Goal: Task Accomplishment & Management: Complete application form

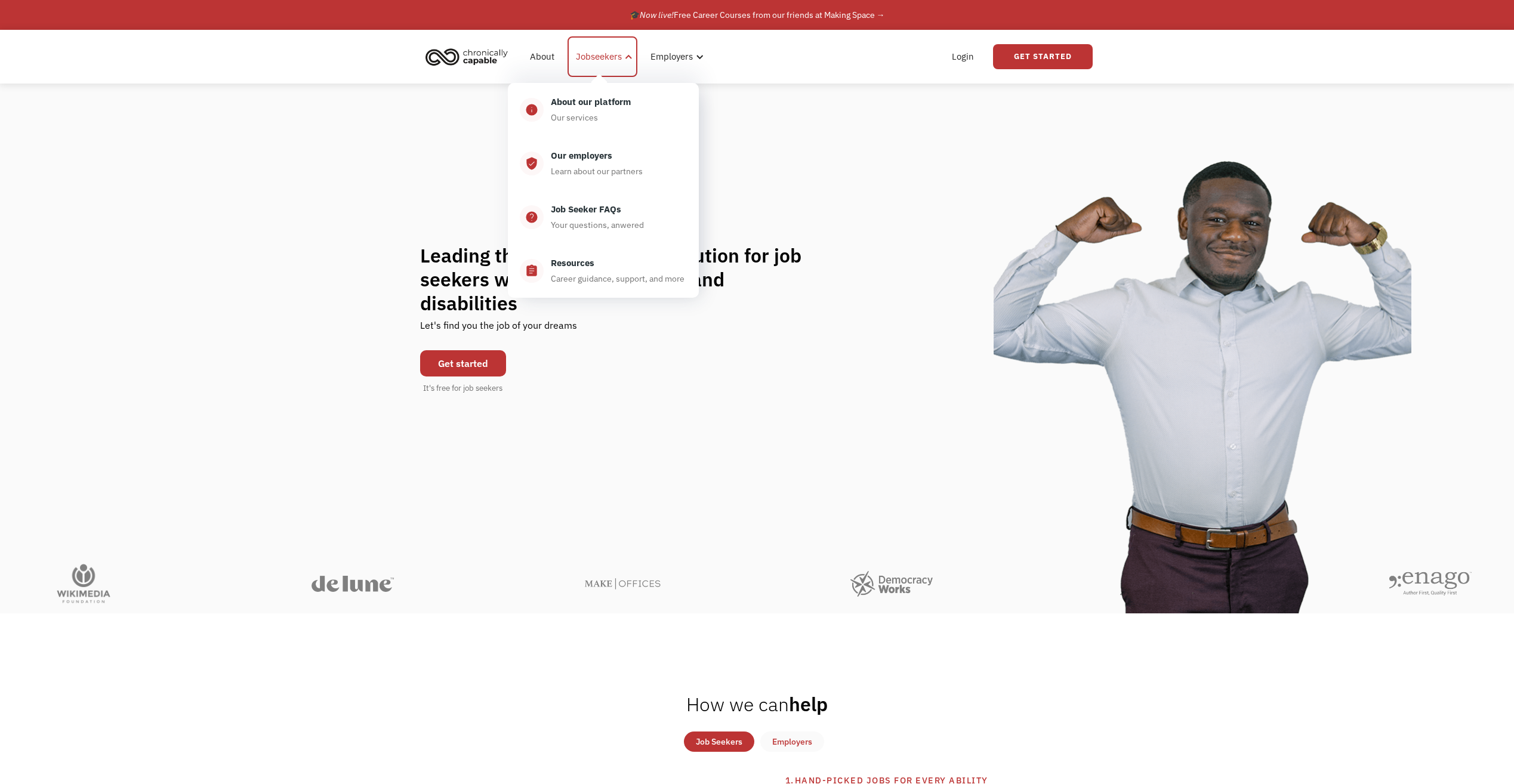
click at [601, 61] on div "Jobseekers" at bounding box center [598, 56] width 46 height 14
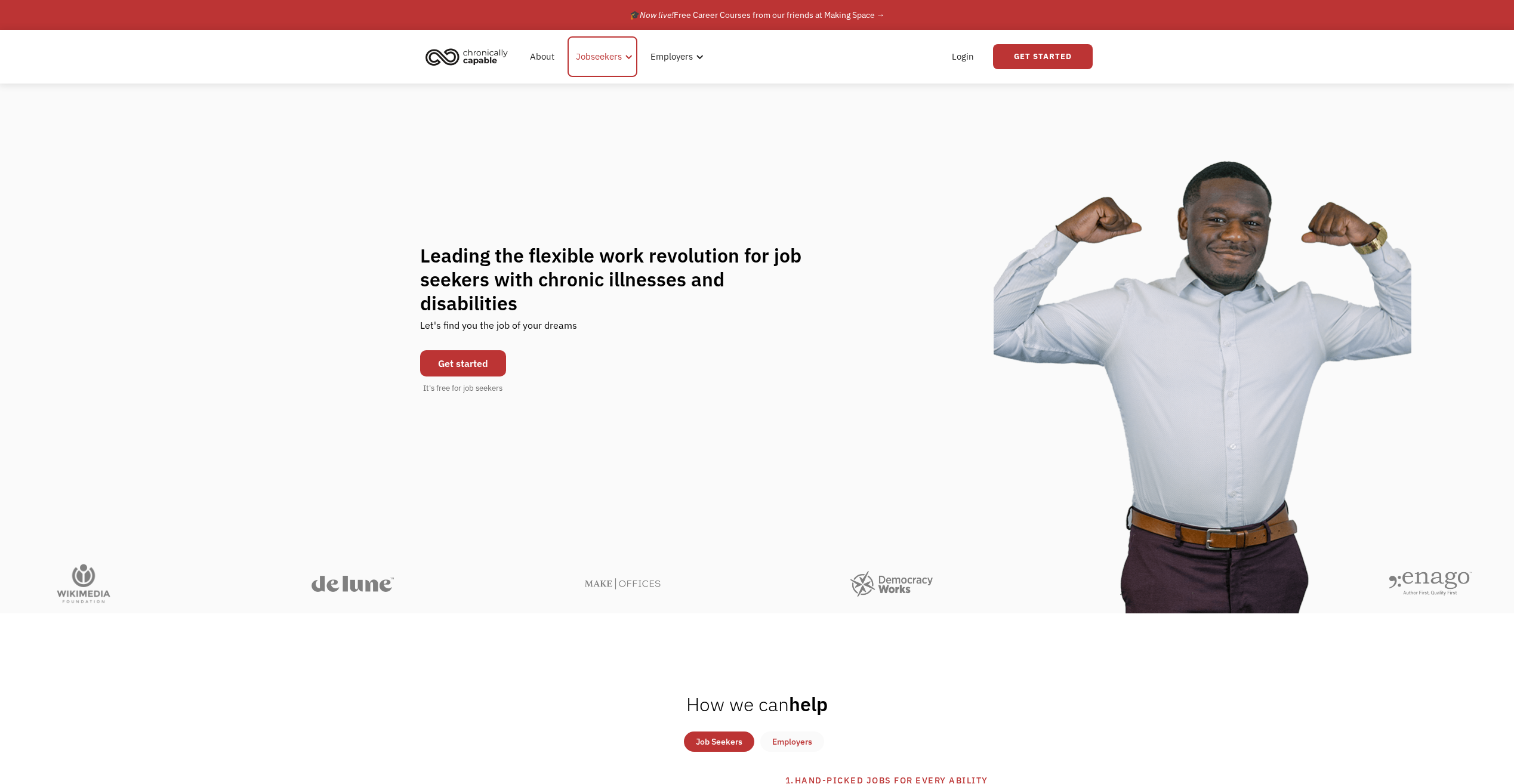
click at [601, 61] on div "Jobseekers" at bounding box center [598, 56] width 46 height 14
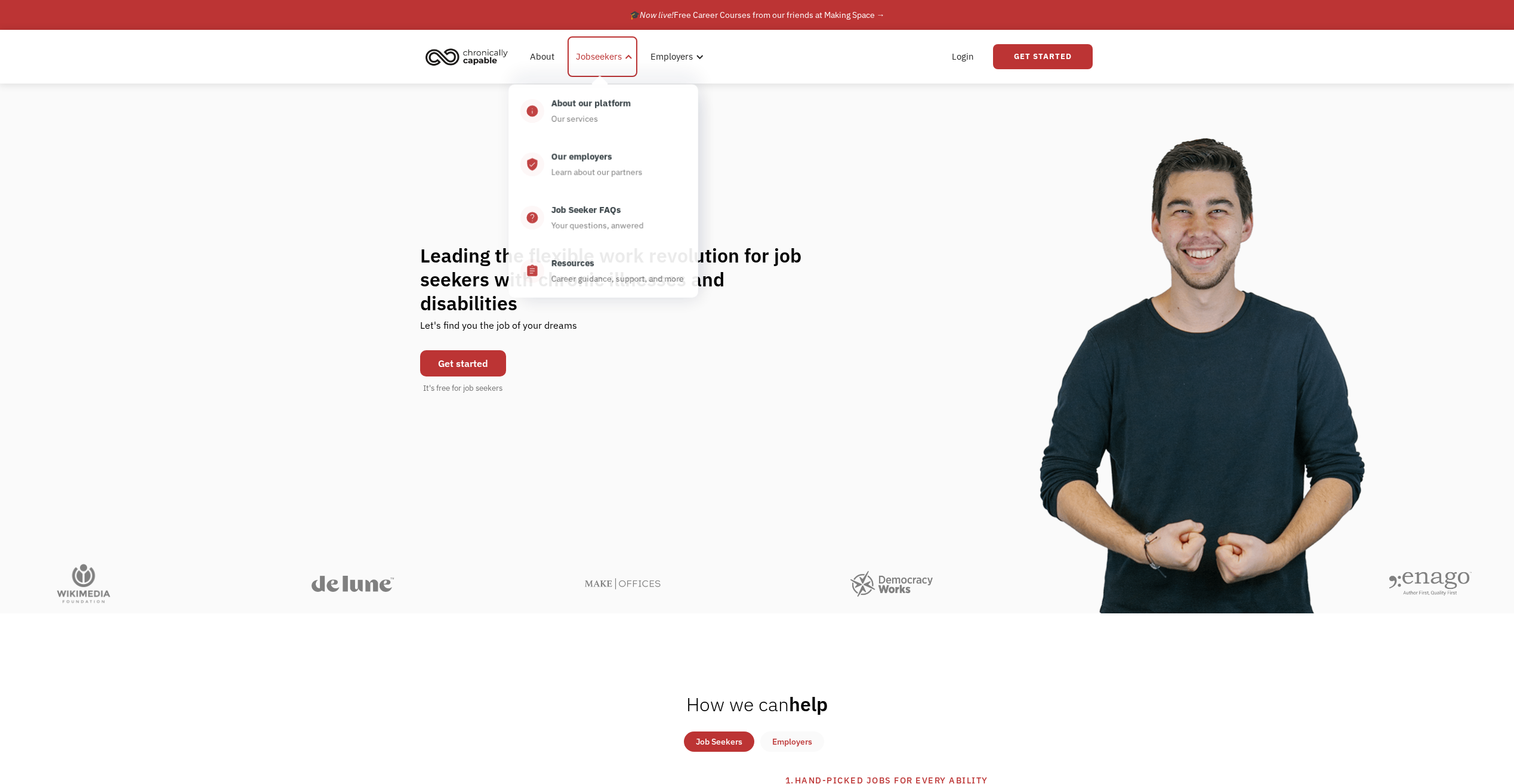
click at [602, 64] on div "Jobseekers" at bounding box center [603, 56] width 70 height 40
click at [611, 53] on div "Jobseekers" at bounding box center [598, 56] width 46 height 14
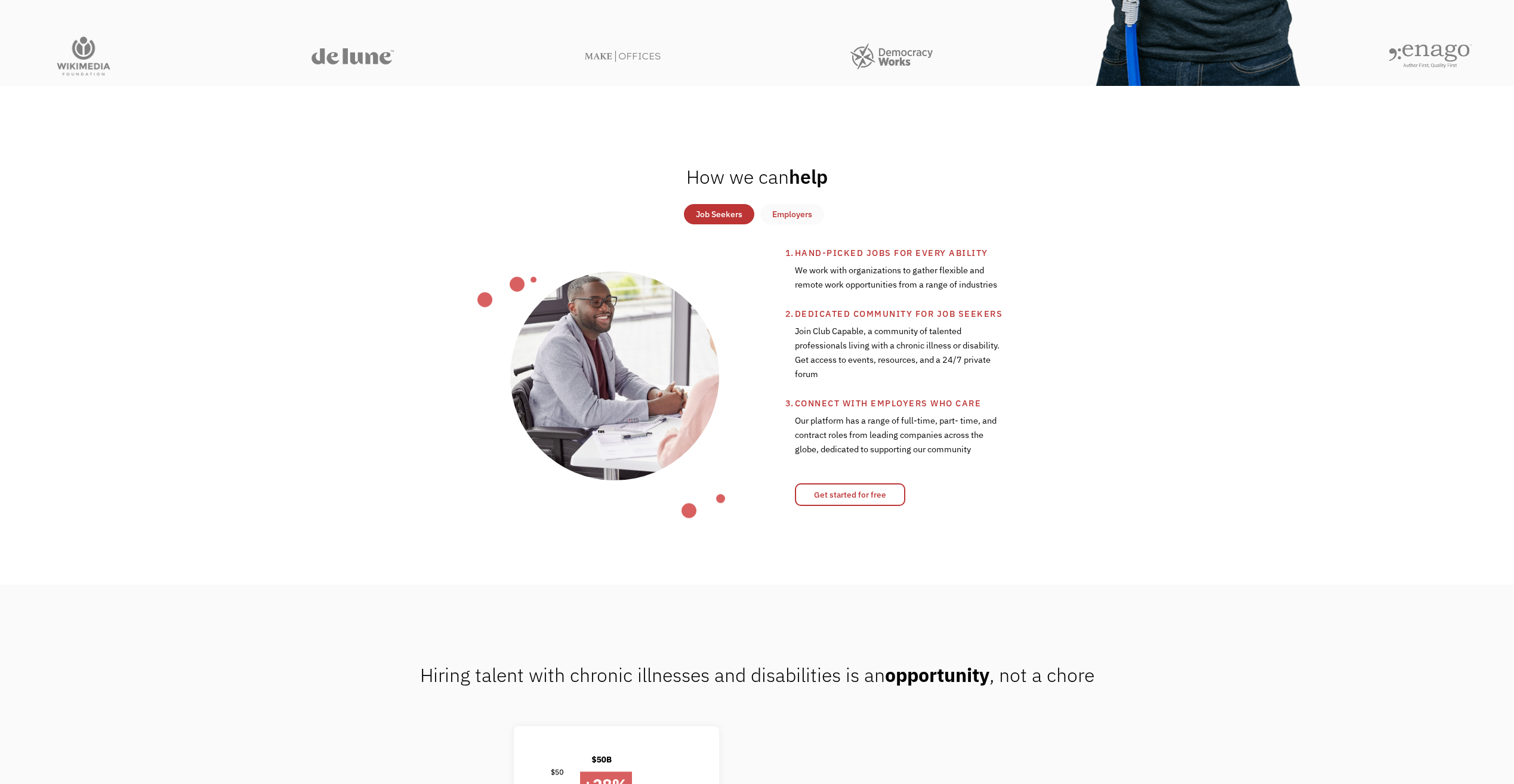
scroll to position [537, 0]
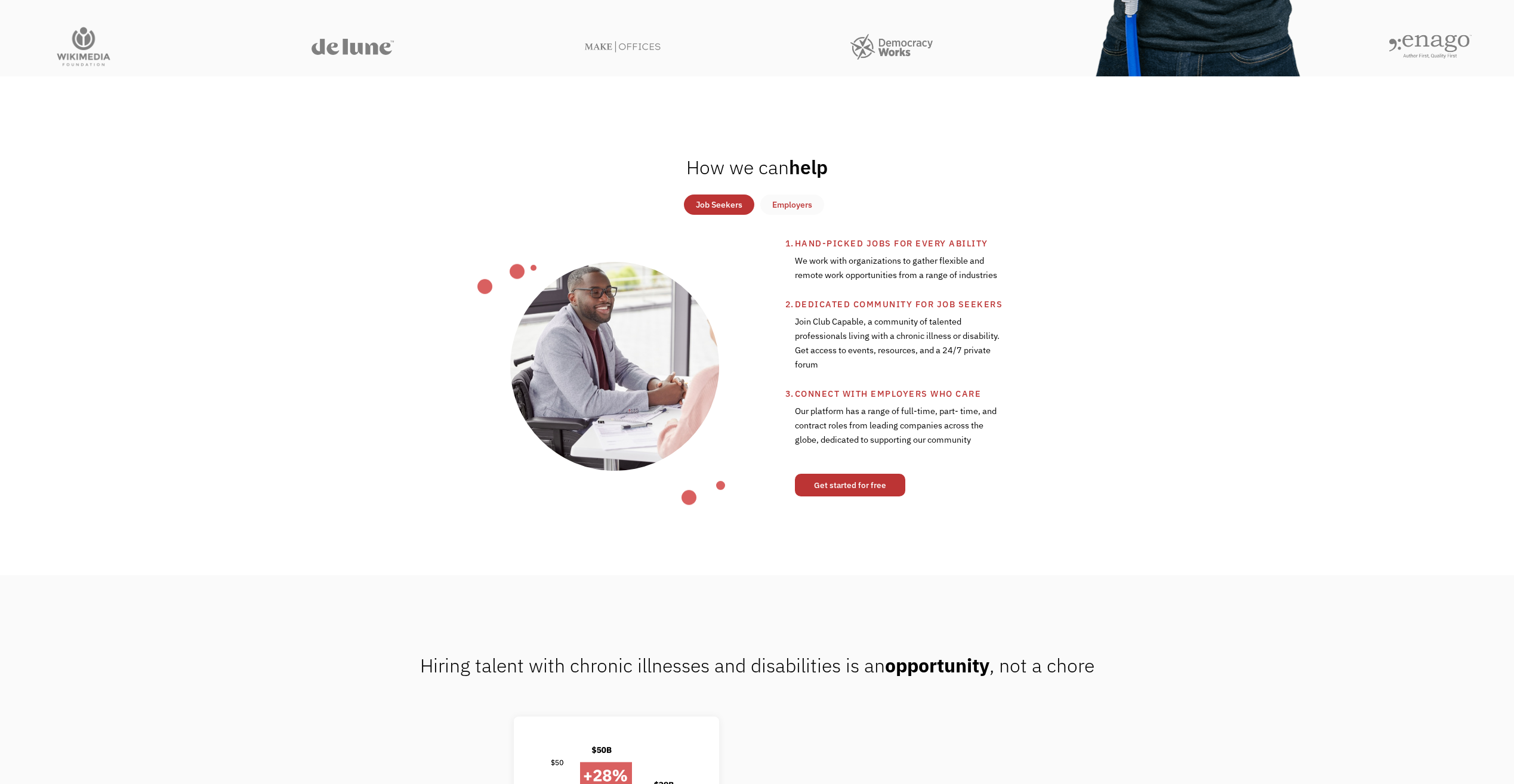
click at [824, 484] on link "Get started for free" at bounding box center [850, 485] width 110 height 23
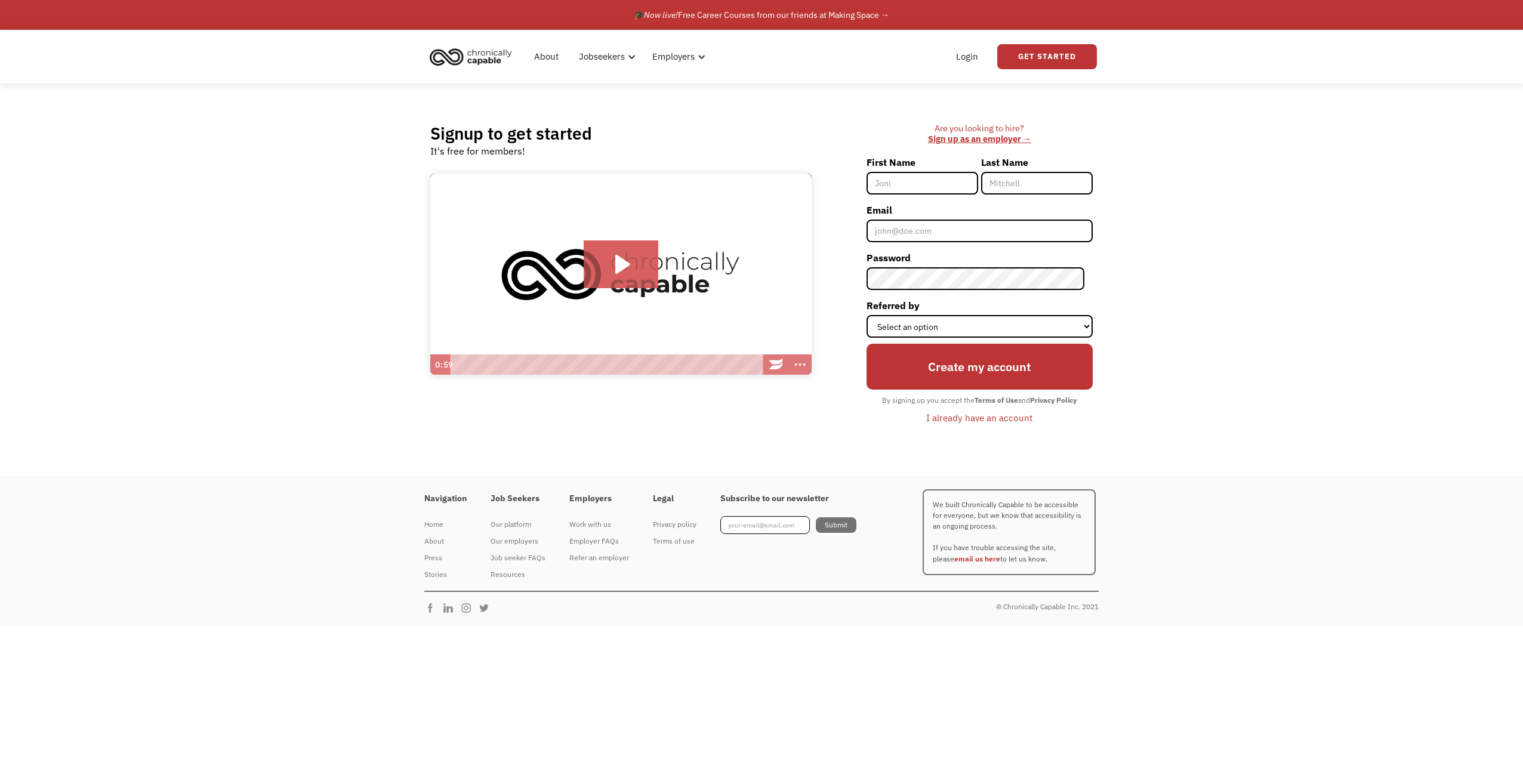
click at [945, 186] on input "First Name" at bounding box center [922, 183] width 112 height 23
type input "[PERSON_NAME]"
type input "ANDREW"
type input "missxlissa29@aol.com"
click at [1057, 323] on select "Select an option Instagram Facebook Twitter Search Engine News Article Word of …" at bounding box center [979, 326] width 226 height 23
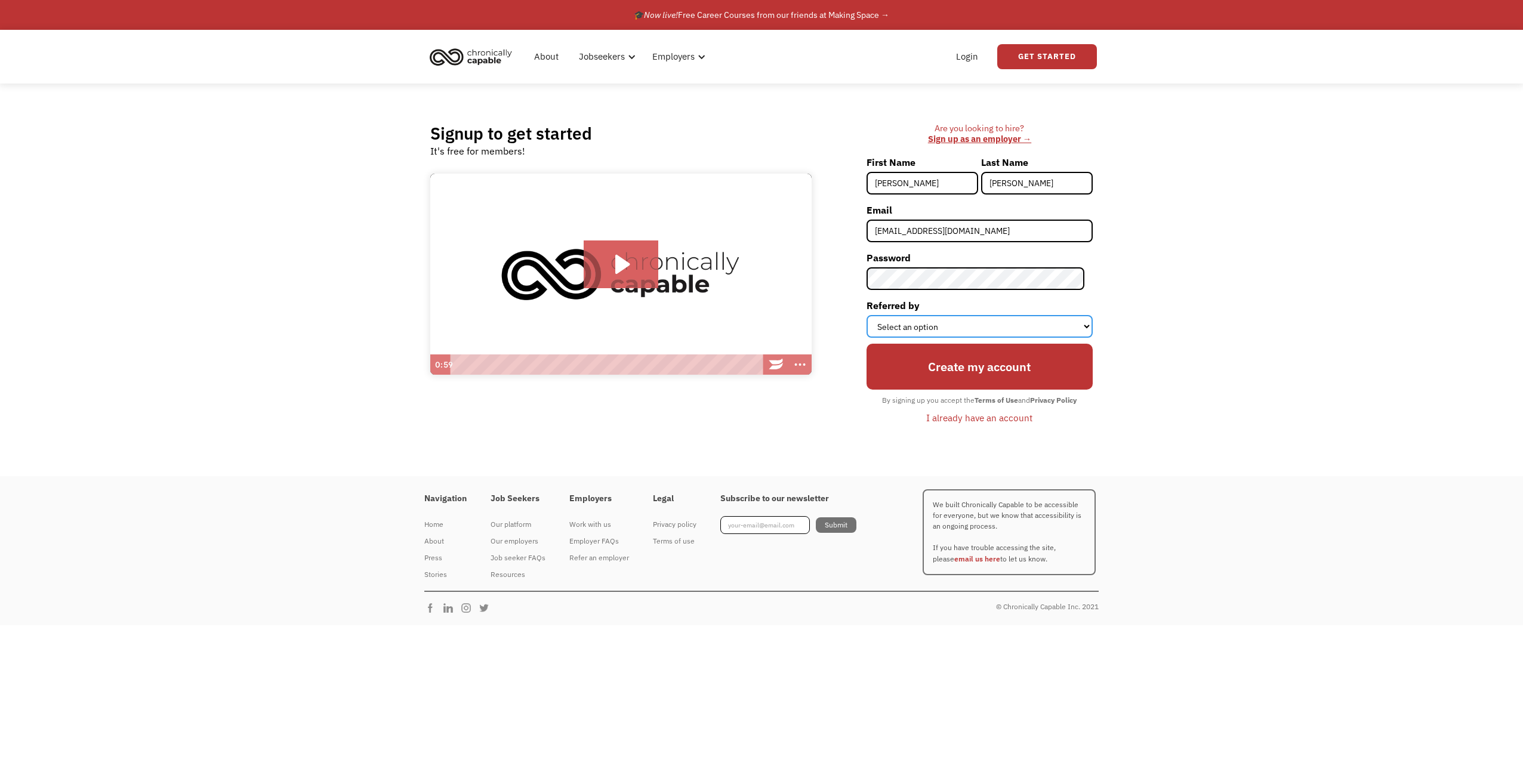
select select "Search Engine"
click at [874, 315] on select "Select an option Instagram Facebook Twitter Search Engine News Article Word of …" at bounding box center [979, 326] width 226 height 23
click at [979, 364] on input "Create my account" at bounding box center [979, 366] width 226 height 46
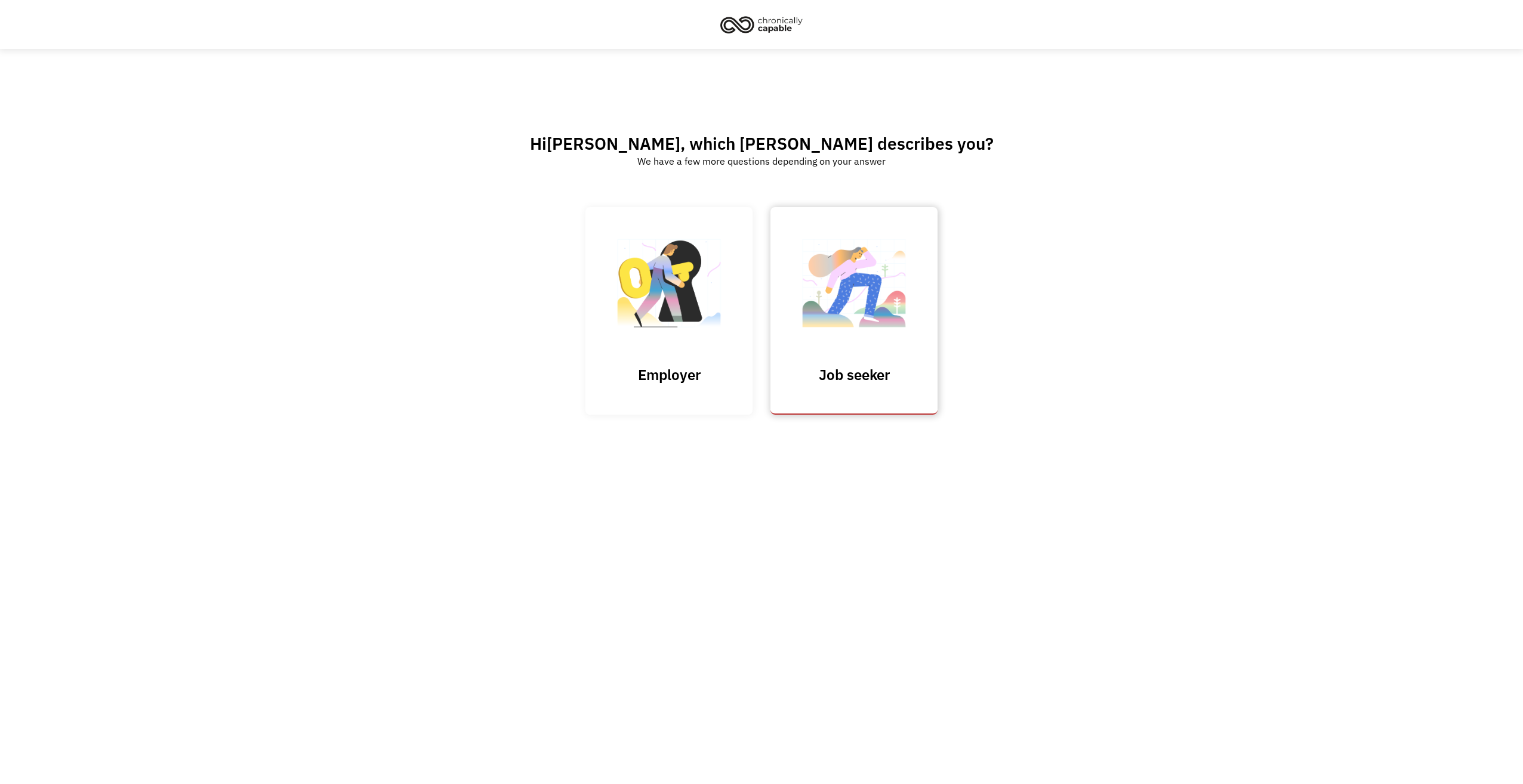
click at [890, 328] on img at bounding box center [854, 289] width 119 height 116
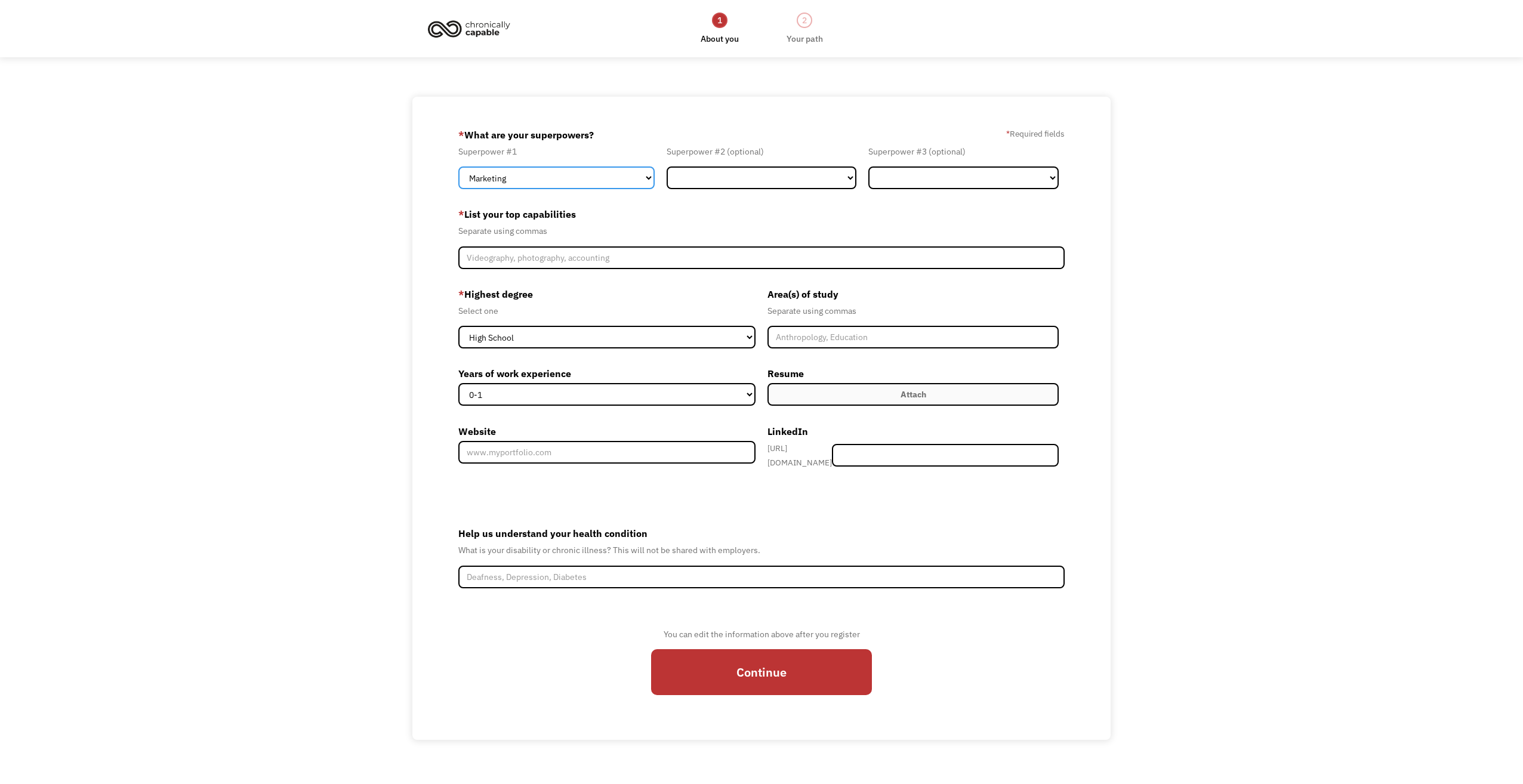
click at [583, 182] on select "Marketing Human Resources Finance Technology Operations Sales Industrial & Manu…" at bounding box center [556, 177] width 197 height 23
click at [554, 186] on select "Marketing Human Resources Finance Technology Operations Sales Industrial & Manu…" at bounding box center [556, 177] width 197 height 23
click at [458, 166] on select "Marketing Human Resources Finance Technology Operations Sales Industrial & Manu…" at bounding box center [556, 177] width 197 height 23
click at [577, 176] on select "Marketing Human Resources Finance Technology Operations Sales Industrial & Manu…" at bounding box center [556, 177] width 197 height 23
select select "Other"
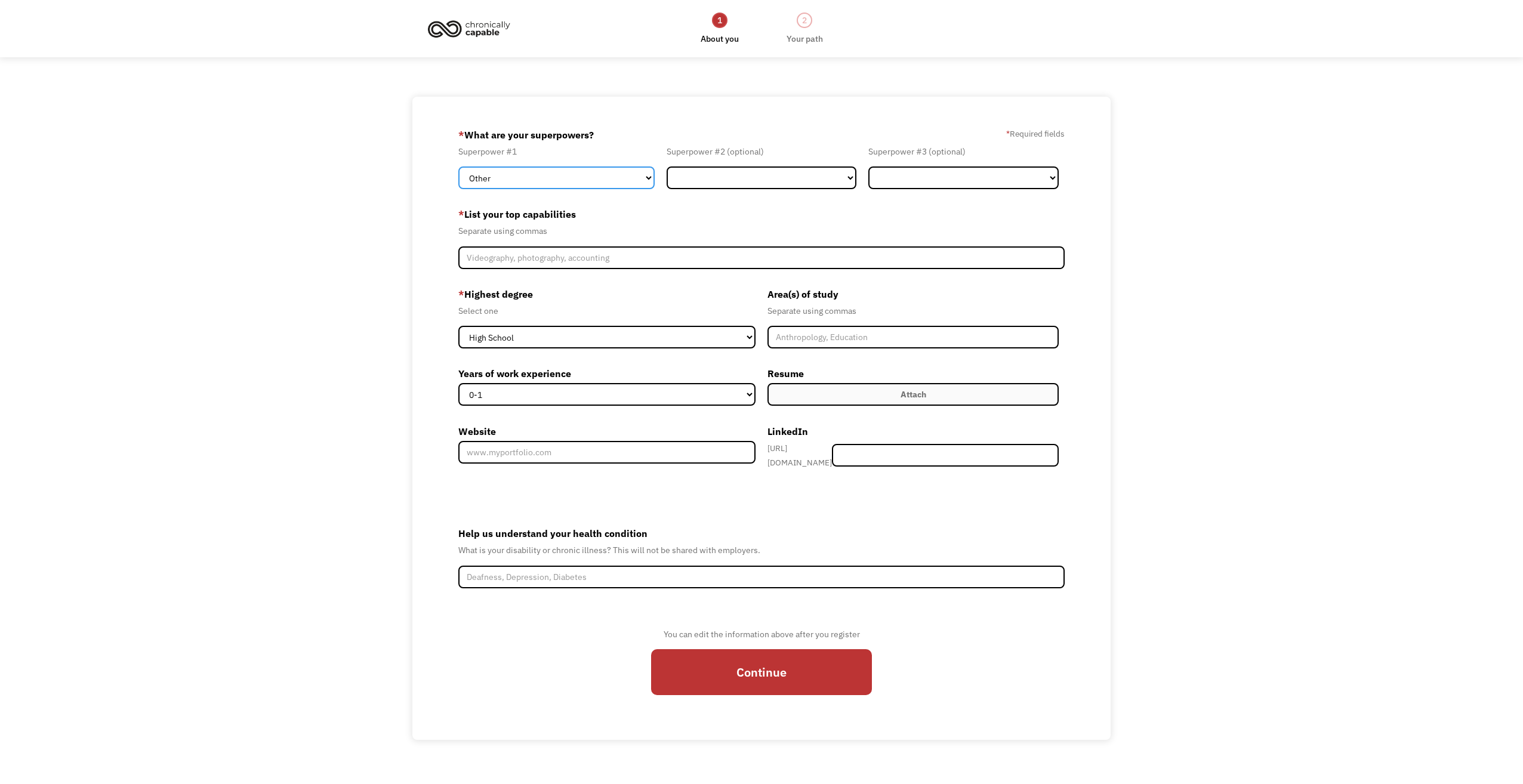
click at [458, 166] on select "Marketing Human Resources Finance Technology Operations Sales Industrial & Manu…" at bounding box center [556, 177] width 197 height 23
click at [796, 175] on select "Marketing Human Resources Finance Technology Operations Sales Industrial & Manu…" at bounding box center [762, 177] width 190 height 23
click at [379, 323] on div "68ae0721fbc68a4c0fcc7702 missxlissa29@aol.com MELISSA ANDREW Search Engine * Wh…" at bounding box center [762, 418] width 1523 height 643
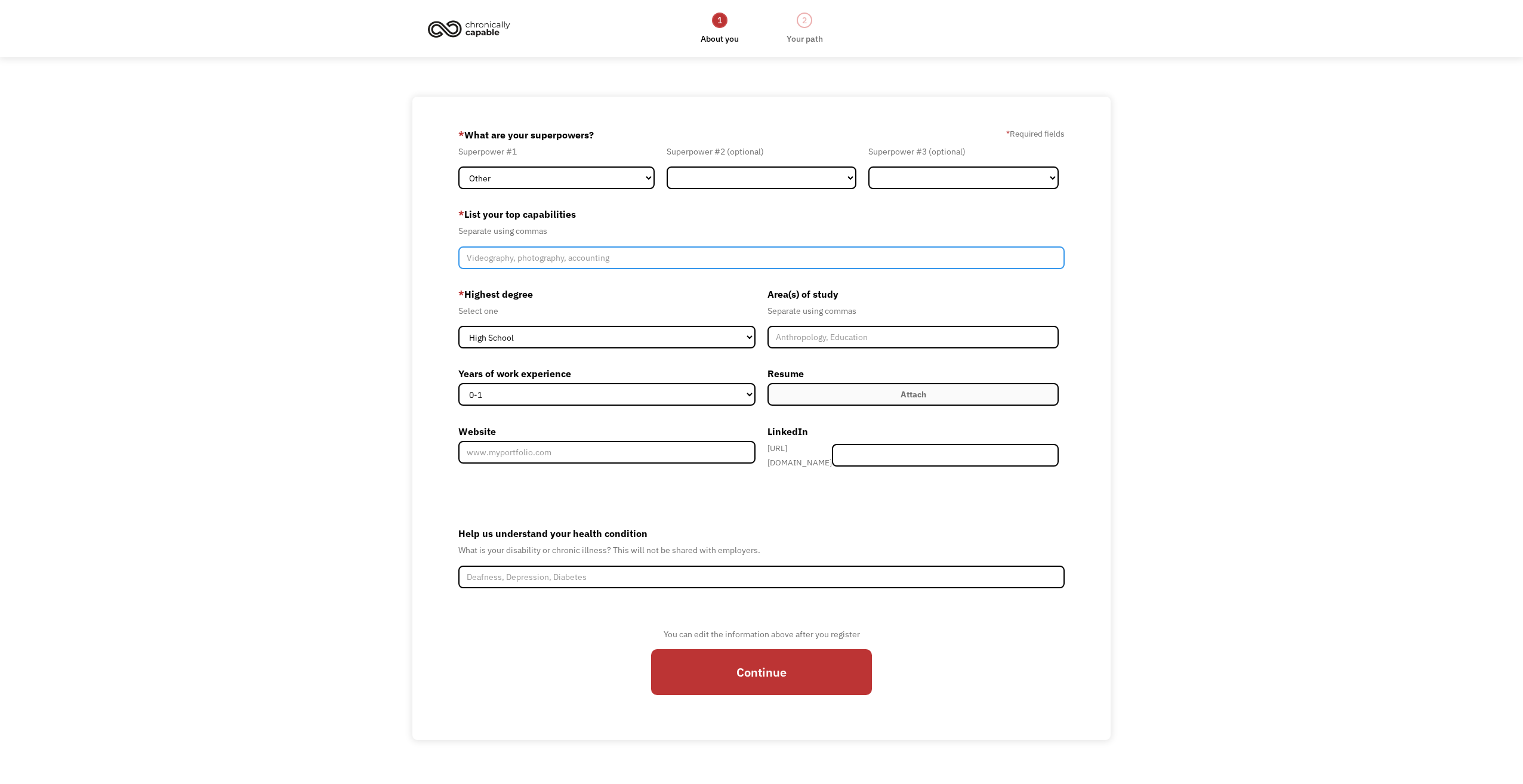
click at [588, 259] on input "Member-Create-Step1" at bounding box center [762, 257] width 607 height 23
click at [722, 263] on input "Member-Create-Step1" at bounding box center [762, 257] width 607 height 23
click at [721, 263] on input "Member-Create-Step1" at bounding box center [762, 257] width 607 height 23
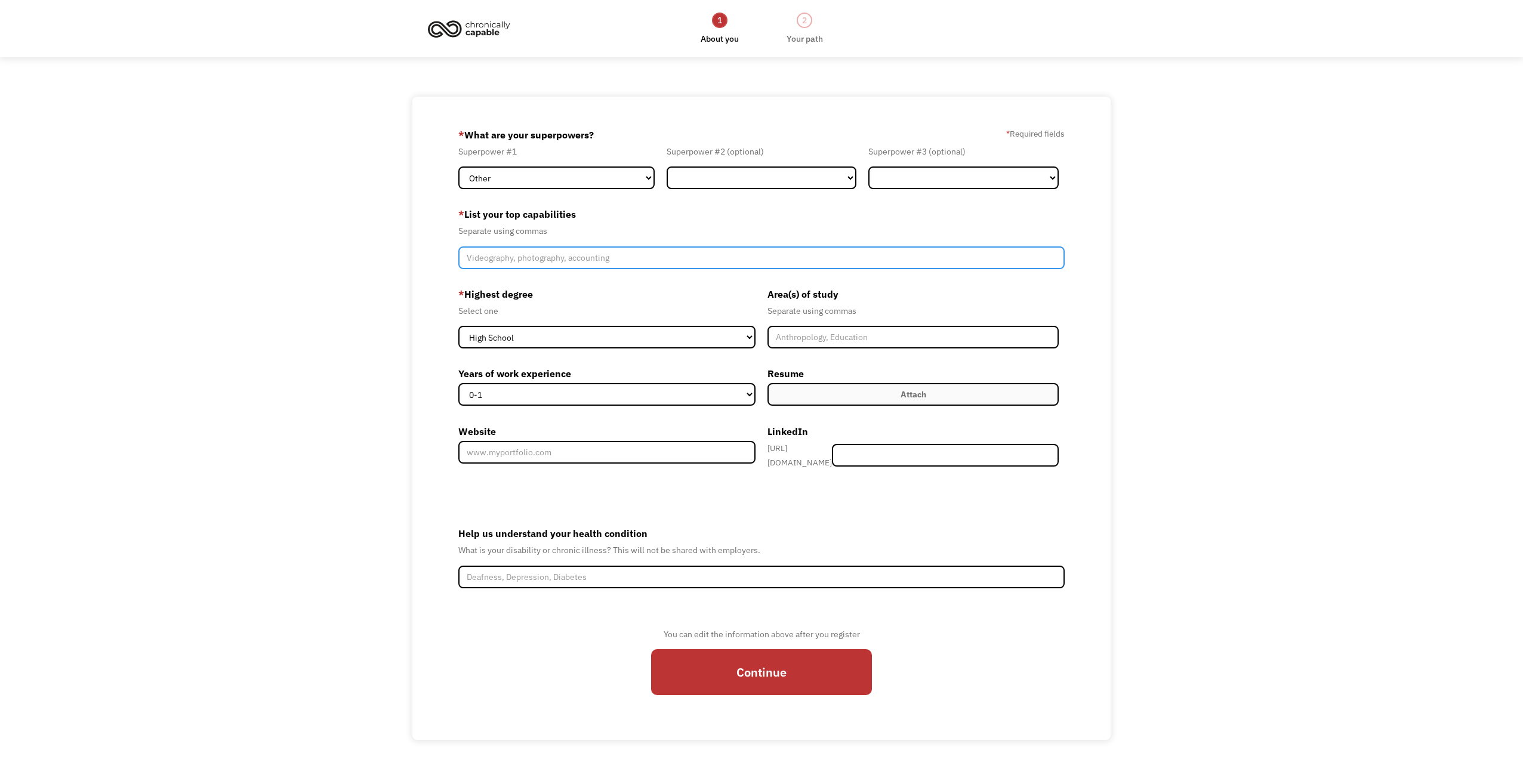
click at [721, 263] on input "Member-Create-Step1" at bounding box center [762, 257] width 607 height 23
click at [703, 255] on input "Member-Create-Step1" at bounding box center [762, 257] width 607 height 23
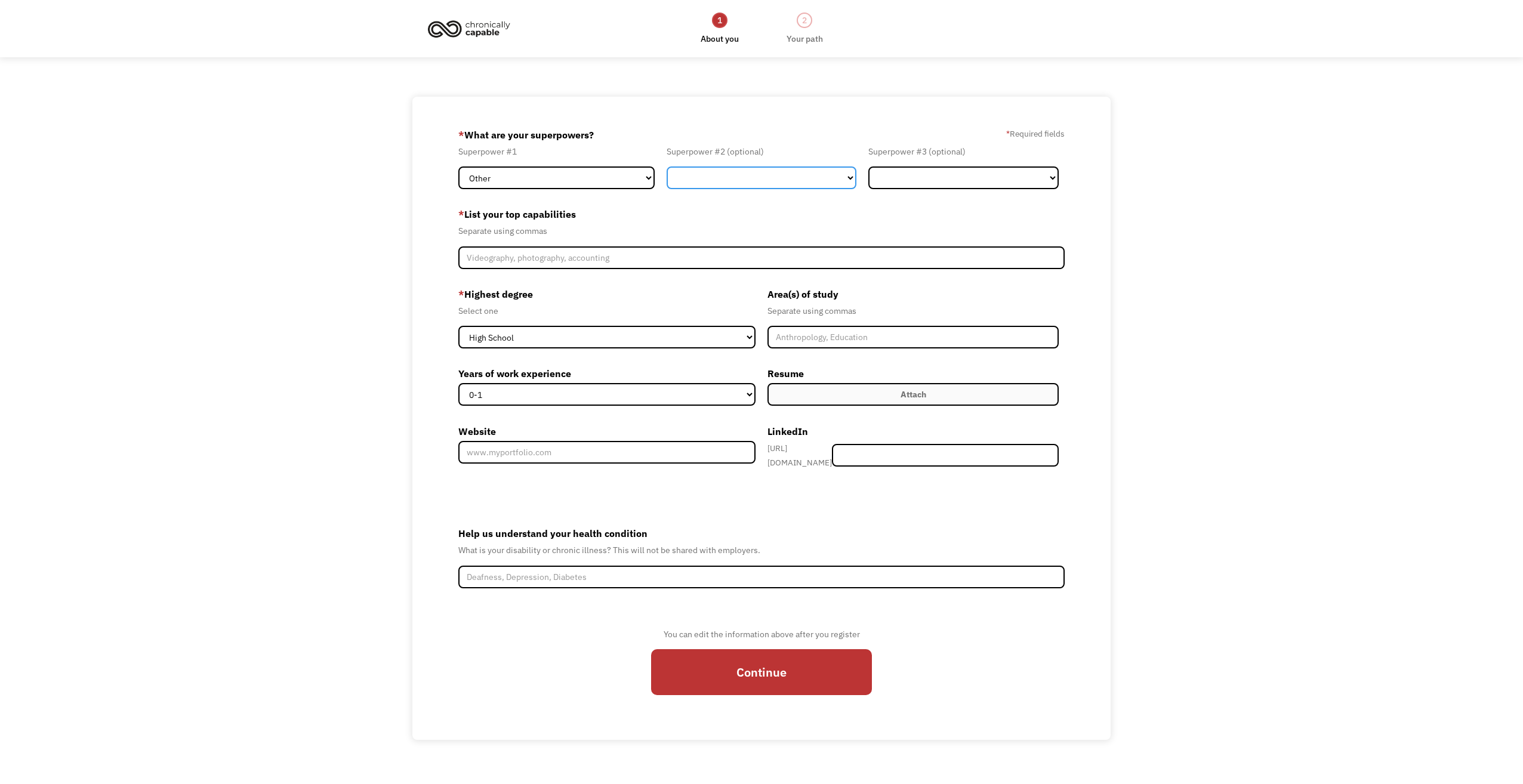
click at [733, 179] on select "Marketing Human Resources Finance Technology Operations Sales Industrial & Manu…" at bounding box center [762, 177] width 190 height 23
click at [724, 179] on select "Marketing Human Resources Finance Technology Operations Sales Industrial & Manu…" at bounding box center [762, 177] width 190 height 23
click at [666, 166] on select "Marketing Human Resources Finance Technology Operations Sales Industrial & Manu…" at bounding box center [762, 177] width 190 height 23
click at [945, 165] on div "Superpower #3 (optional) Marketing Human Resources Finance Technology Operation…" at bounding box center [963, 166] width 202 height 45
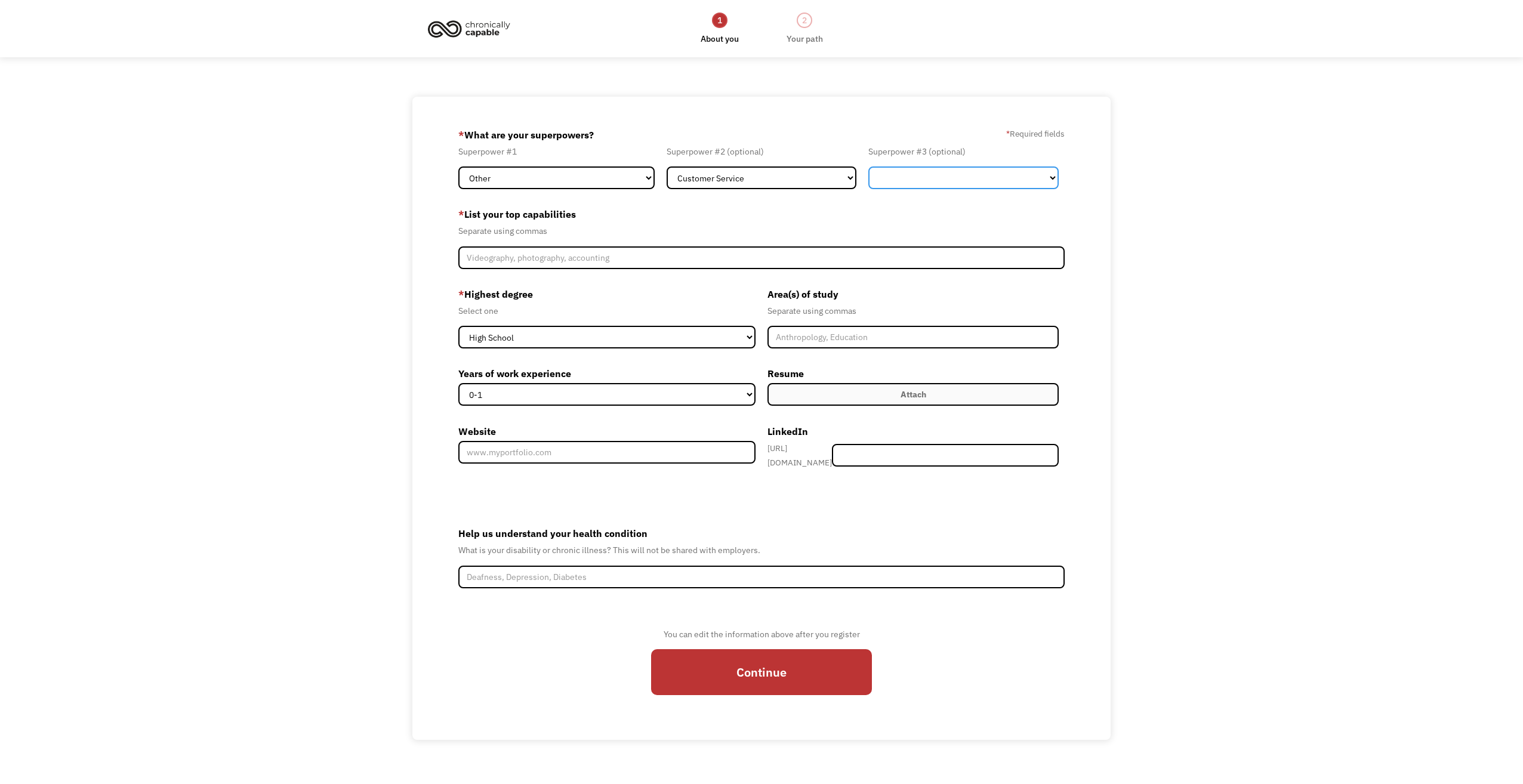
click at [936, 181] on select "Marketing Human Resources Finance Technology Operations Sales Industrial & Manu…" at bounding box center [964, 177] width 190 height 23
click at [754, 174] on select "Marketing Human Resources Finance Technology Operations Sales Industrial & Manu…" at bounding box center [762, 177] width 190 height 23
select select "Other"
click at [666, 166] on select "Marketing Human Resources Finance Technology Operations Sales Industrial & Manu…" at bounding box center [762, 177] width 190 height 23
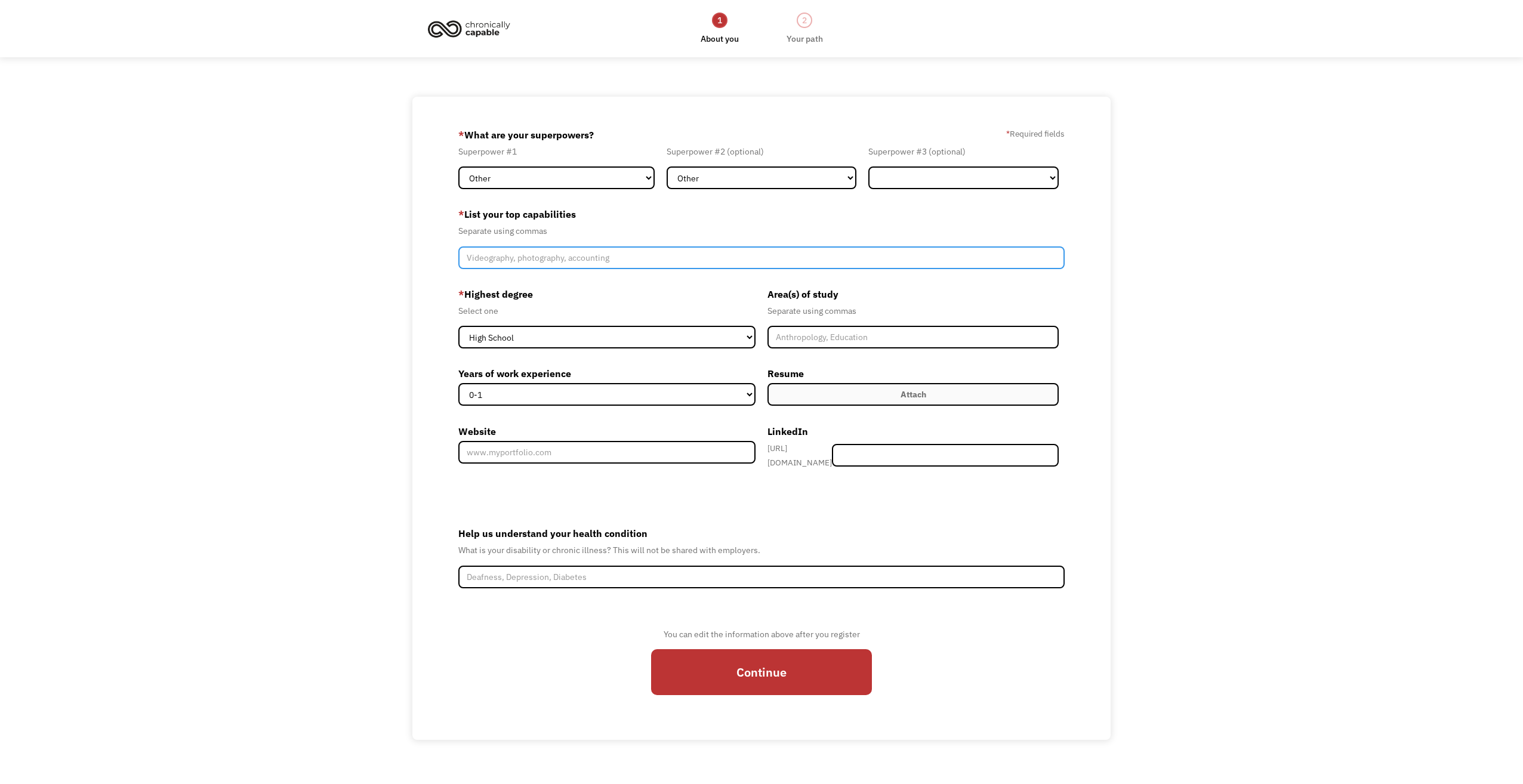
click at [676, 262] on input "Member-Create-Step1" at bounding box center [762, 257] width 607 height 23
type input "typing, talking, art, garden"
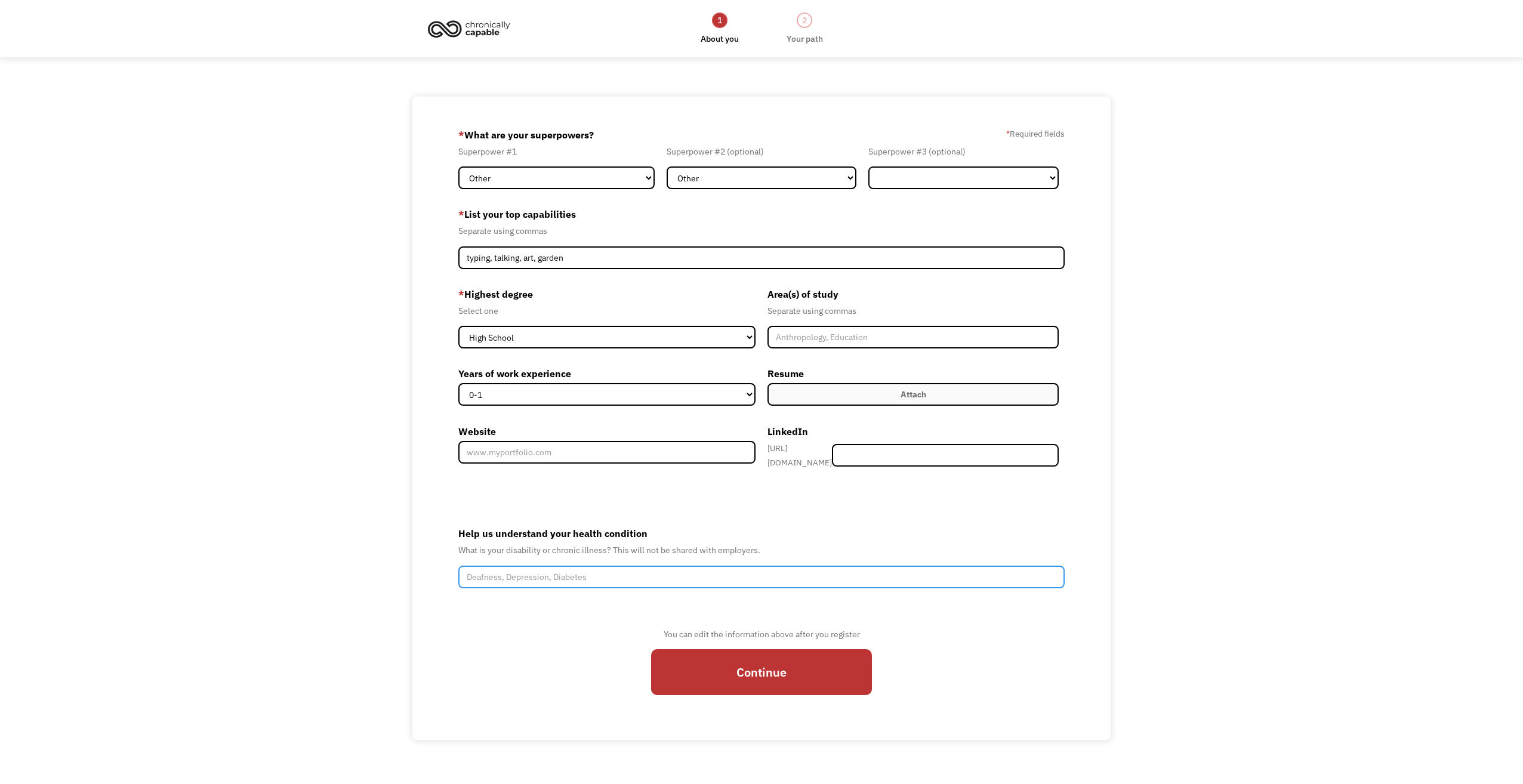
click at [586, 572] on input "Help us understand your health condition" at bounding box center [762, 577] width 607 height 23
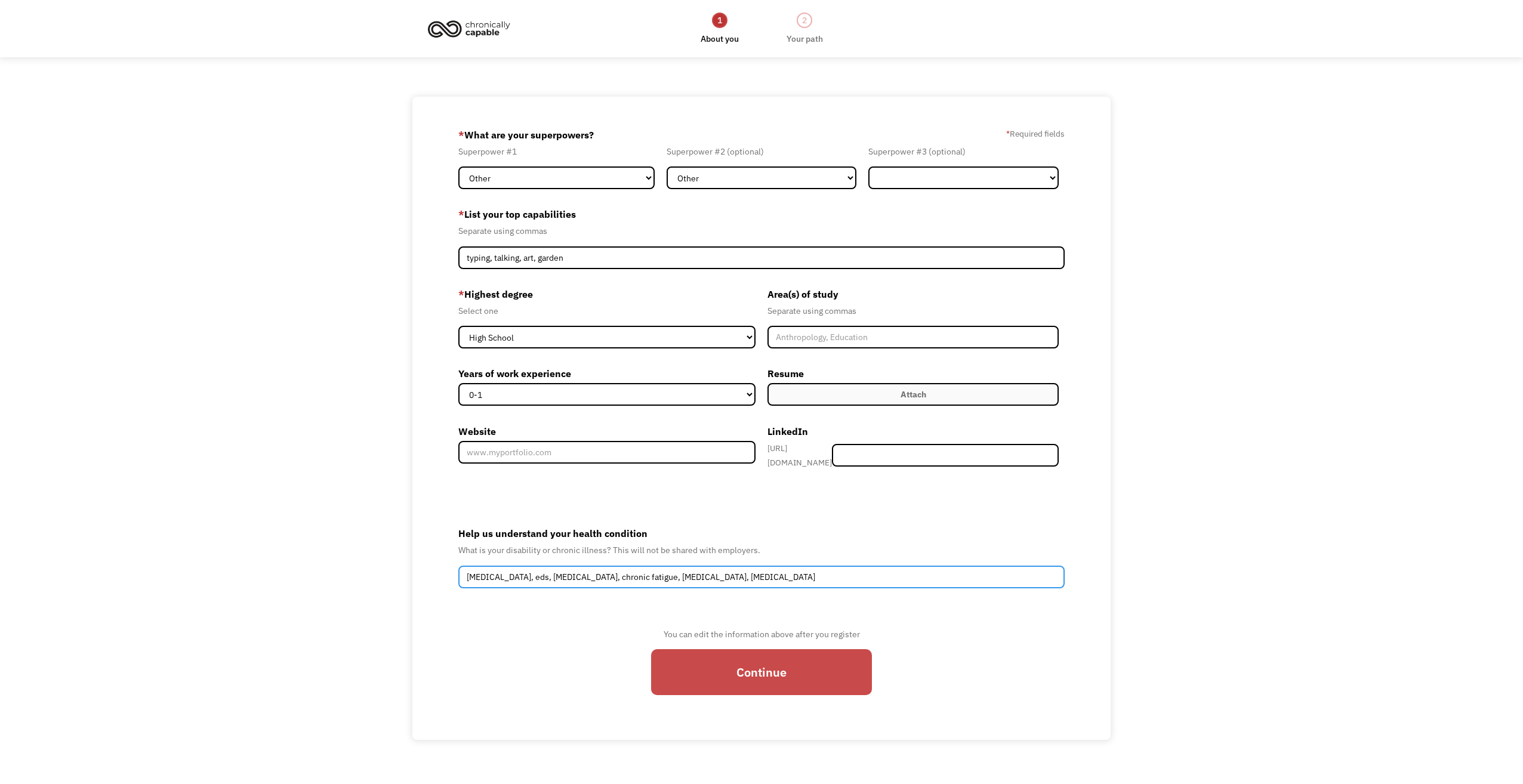
type input "depression, anxiety, eds, degenerative disc disease, chronic fatigue, carpal tu…"
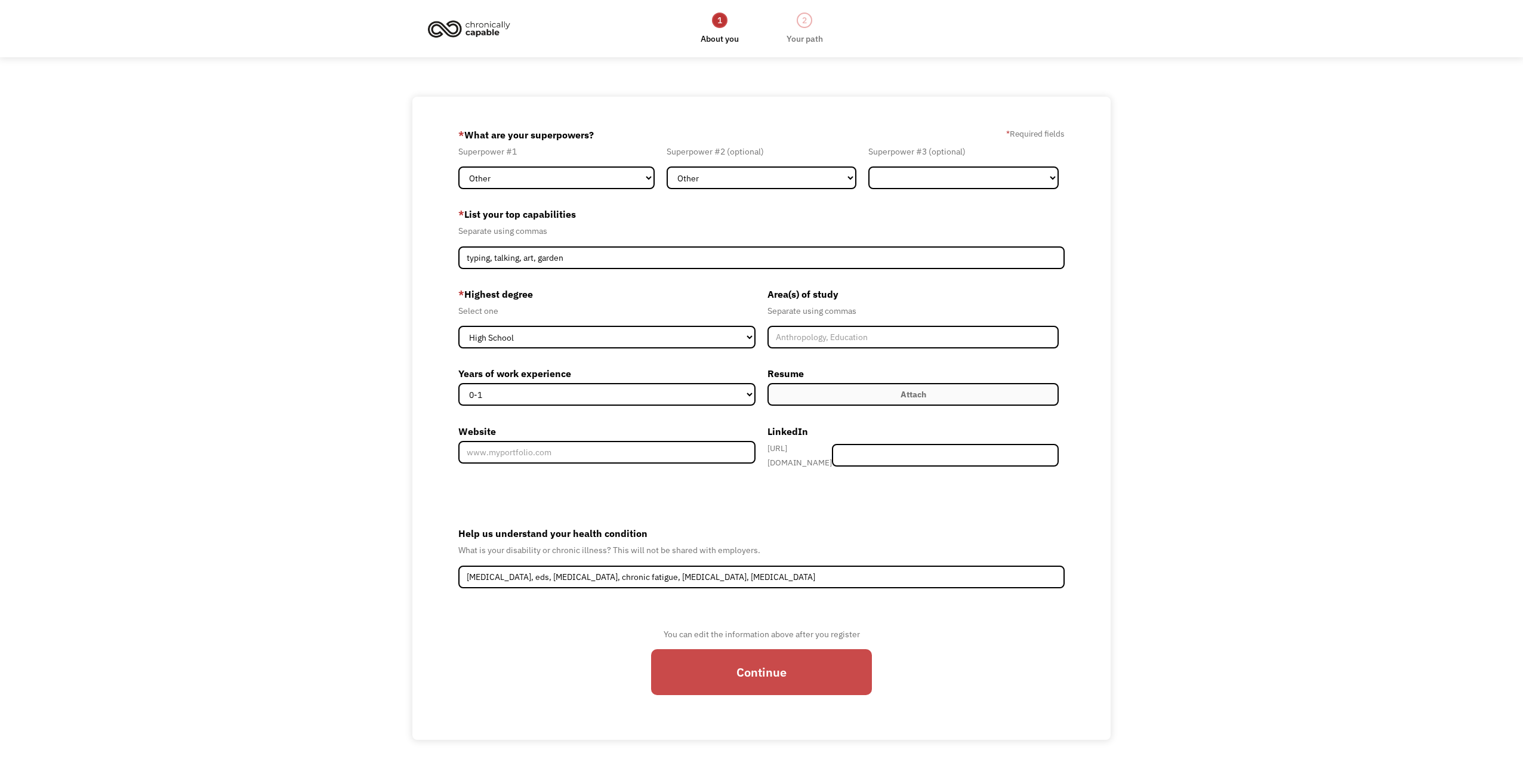
click at [836, 675] on input "Continue" at bounding box center [762, 672] width 221 height 46
type input "Please wait..."
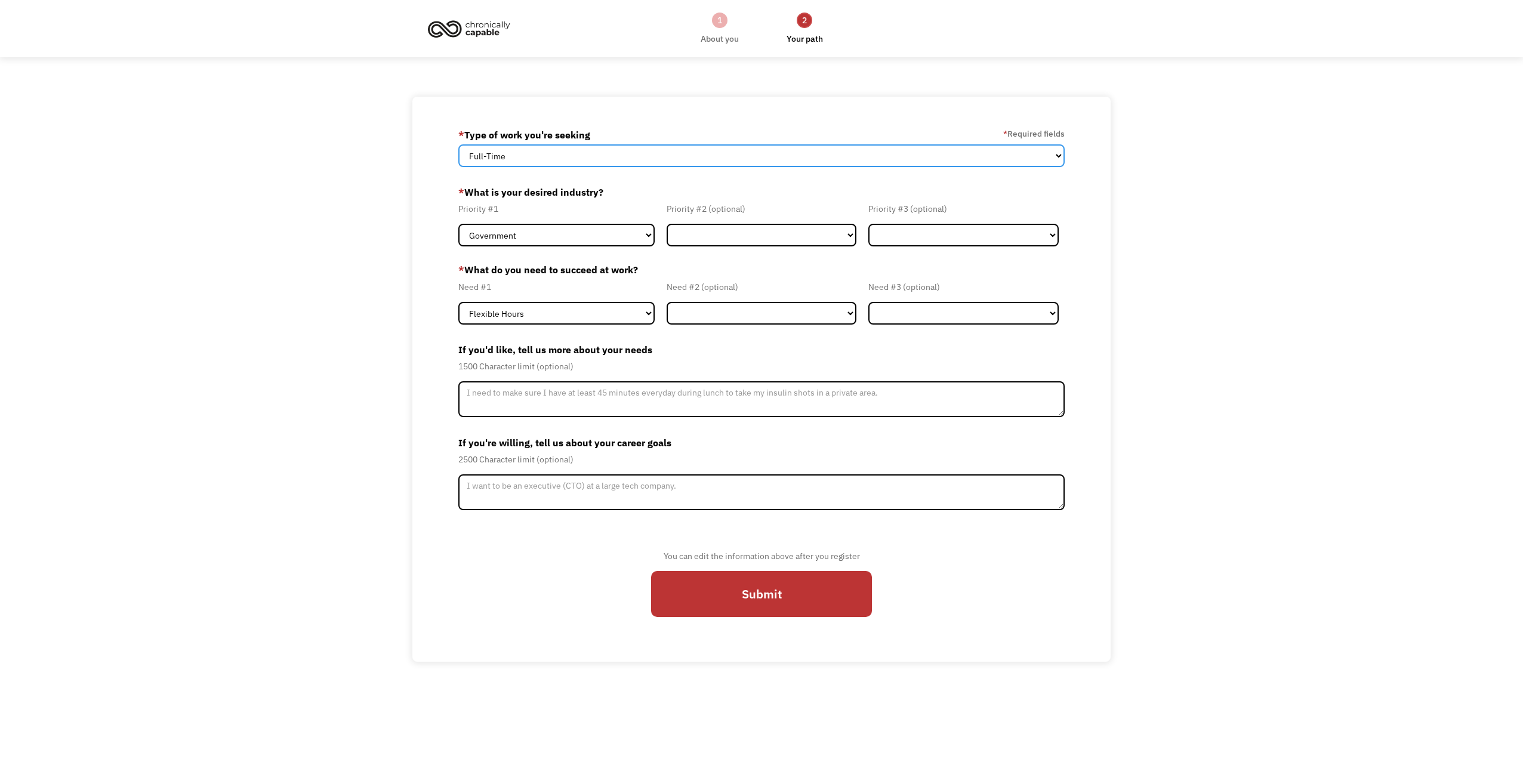
click at [575, 164] on select "Full-Time Part-Time Both Full-Time and Part-Time" at bounding box center [762, 155] width 607 height 23
select select "Both Full-Time and Part-Time"
click at [458, 144] on select "Full-Time Part-Time Both Full-Time and Part-Time" at bounding box center [762, 155] width 607 height 23
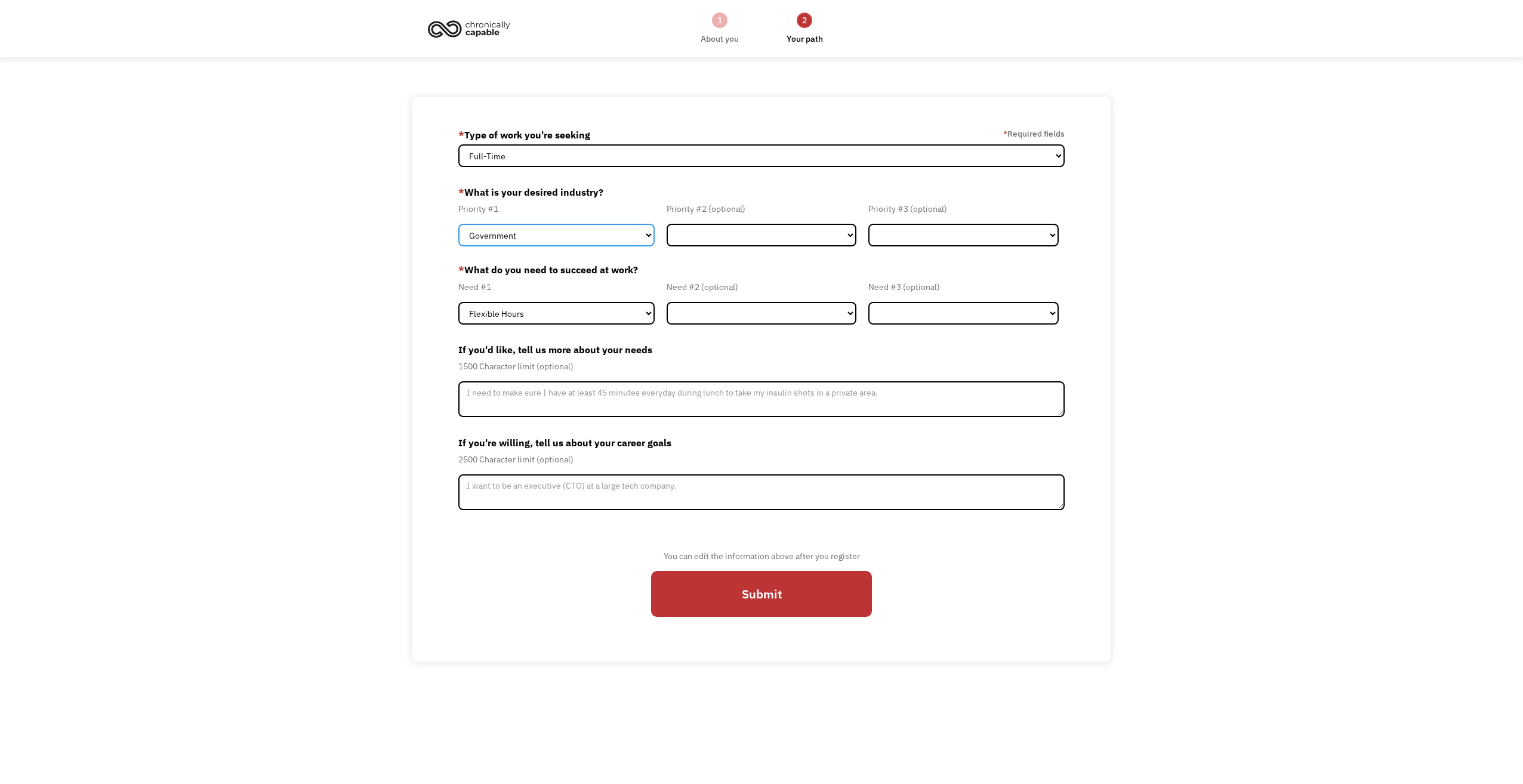
click at [552, 234] on select "Government Finance & Insurance Health & Social Care Tech & Engineering Creative…" at bounding box center [556, 235] width 197 height 23
select select "Other"
click at [458, 224] on select "Government Finance & Insurance Health & Social Care Tech & Engineering Creative…" at bounding box center [556, 235] width 197 height 23
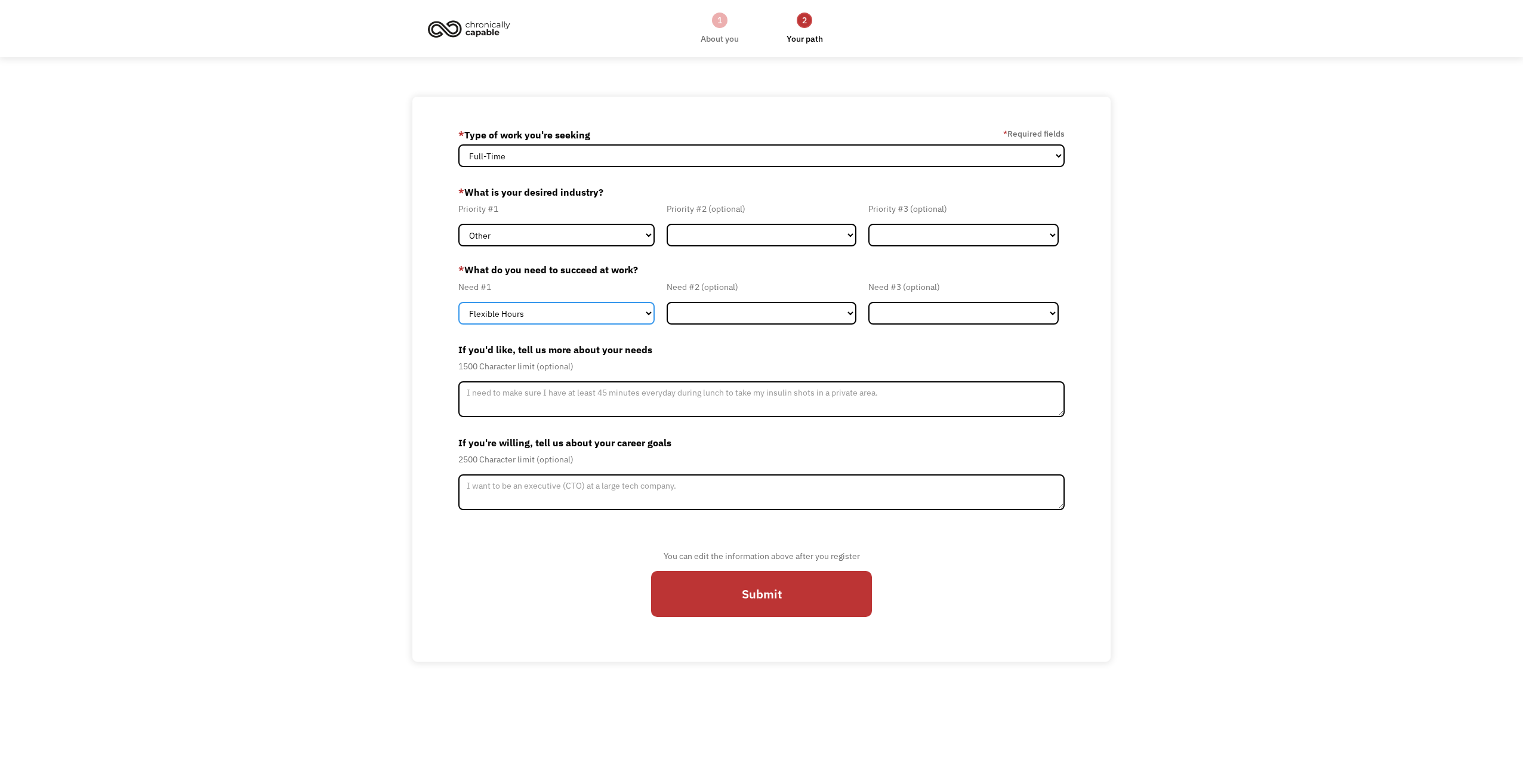
click at [532, 313] on select "Flexible Hours Remote Work Service Animal On-site Accommodations Visual Support…" at bounding box center [556, 313] width 197 height 23
click at [532, 314] on select "Flexible Hours Remote Work Service Animal On-site Accommodations Visual Support…" at bounding box center [556, 313] width 197 height 23
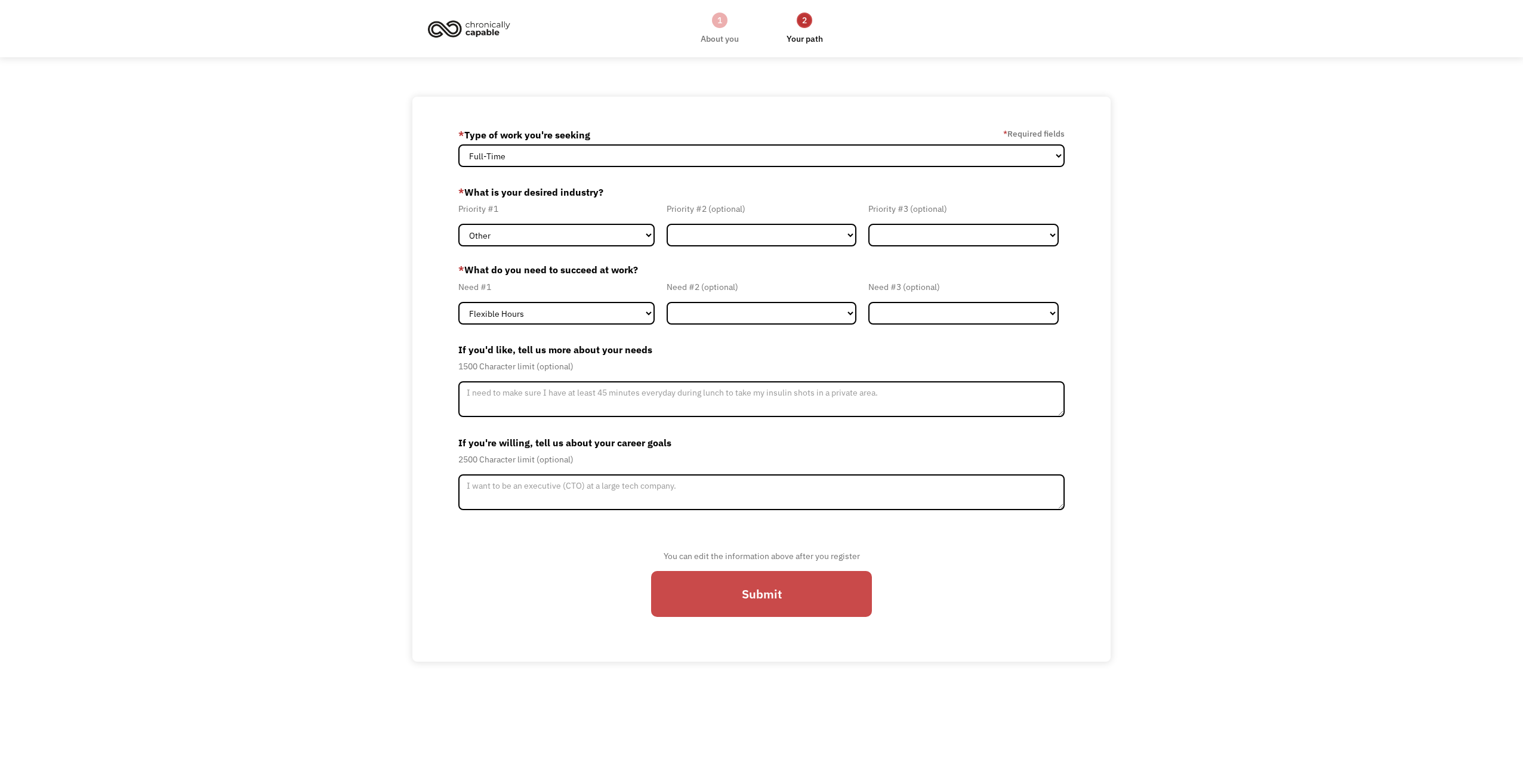
click at [725, 594] on input "Submit" at bounding box center [762, 594] width 221 height 46
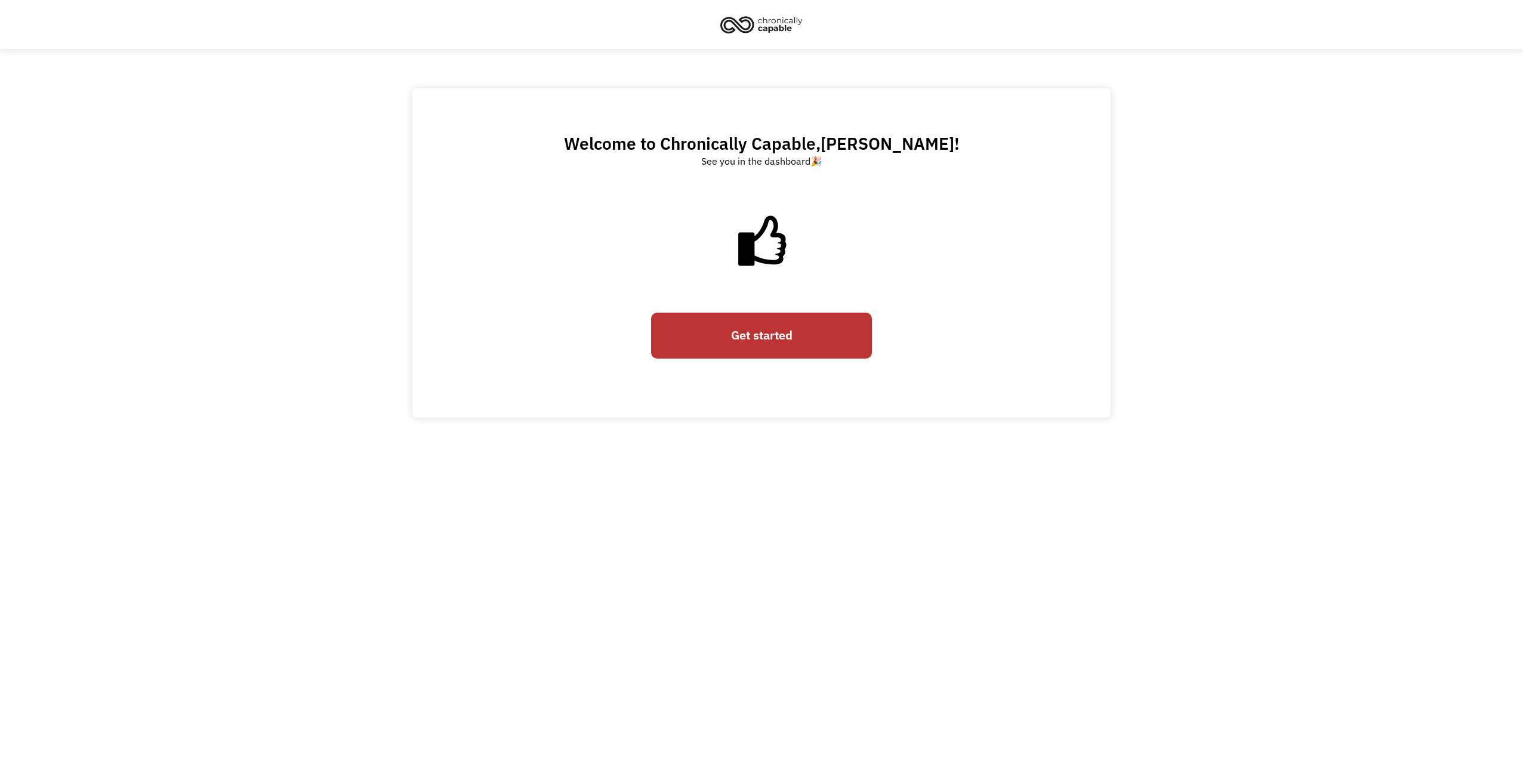
click at [744, 325] on link "Get started" at bounding box center [762, 336] width 221 height 46
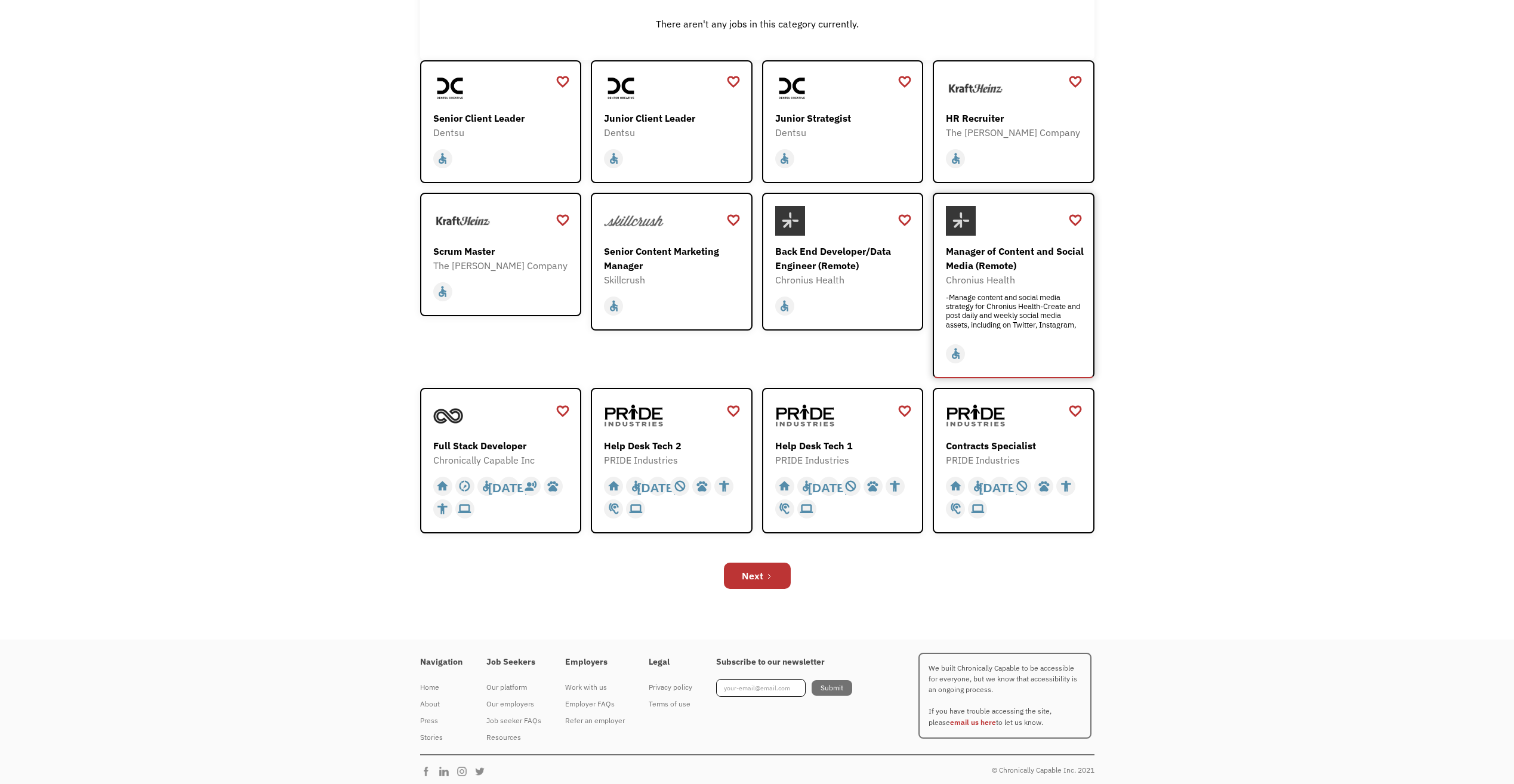
scroll to position [229, 0]
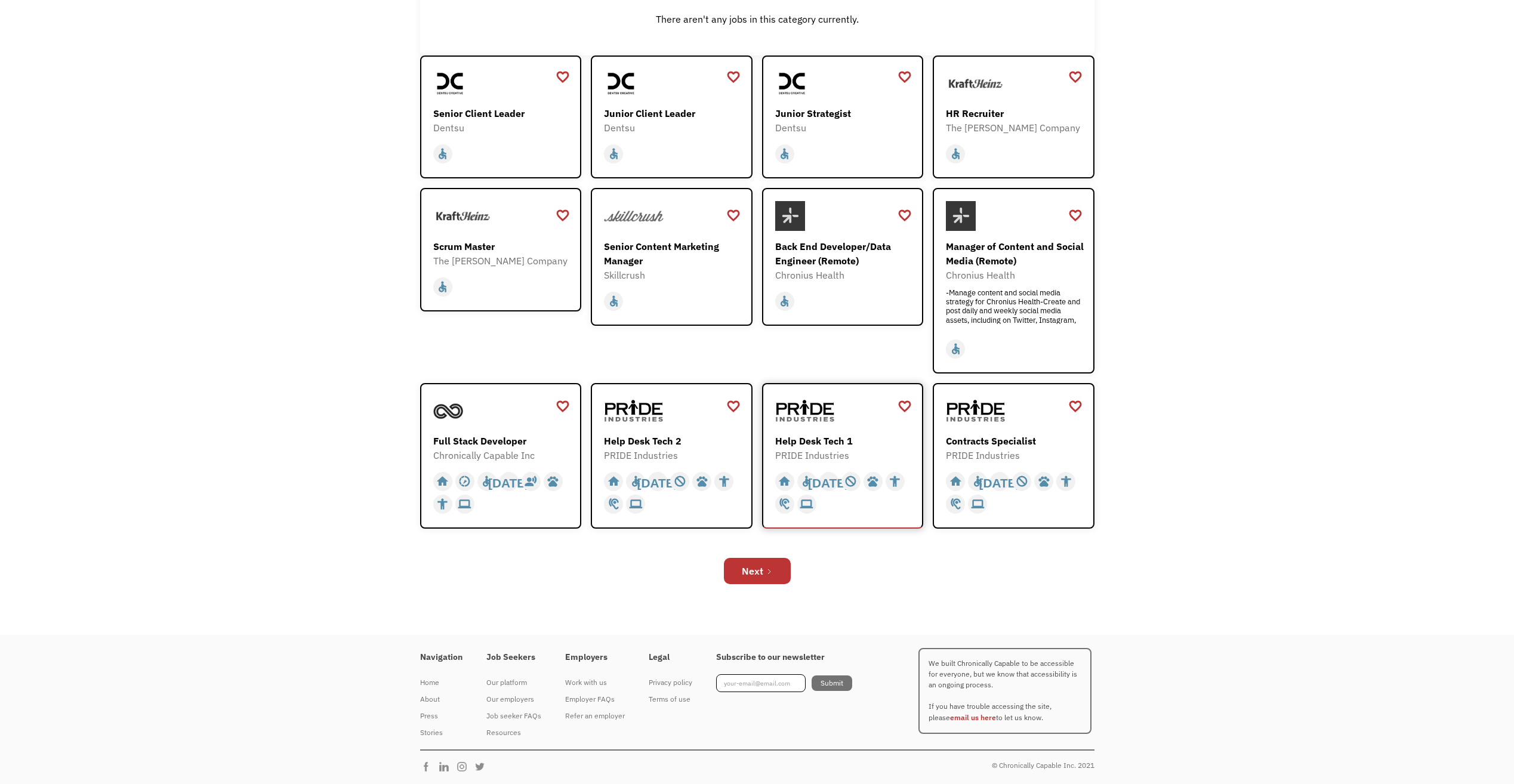
click at [827, 427] on div "Help Desk Tech 1 PRIDE Industries https://jobs.localjobnetwork.com/j/64773016" at bounding box center [844, 429] width 138 height 66
click at [753, 566] on div "Next" at bounding box center [752, 571] width 21 height 14
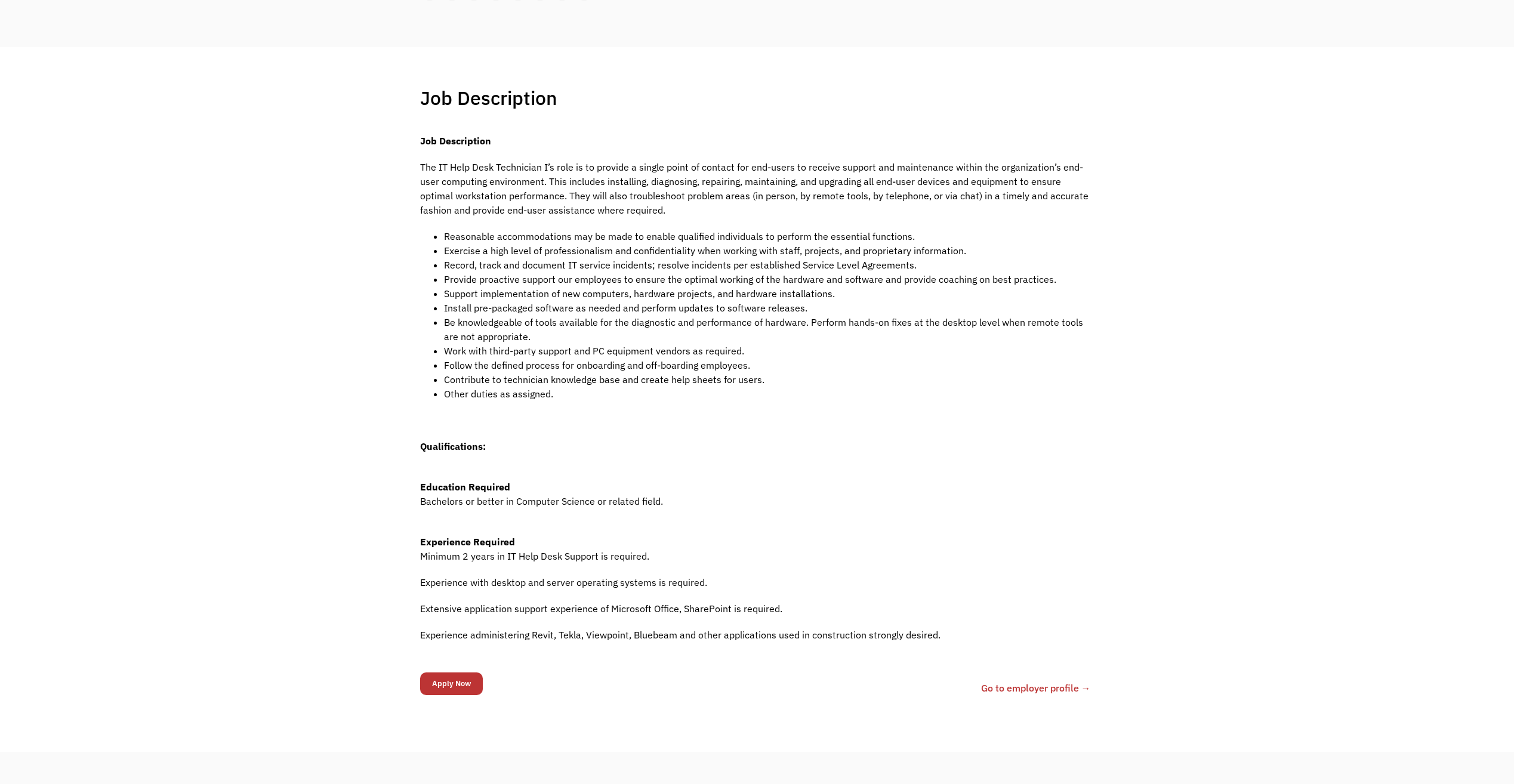
scroll to position [239, 0]
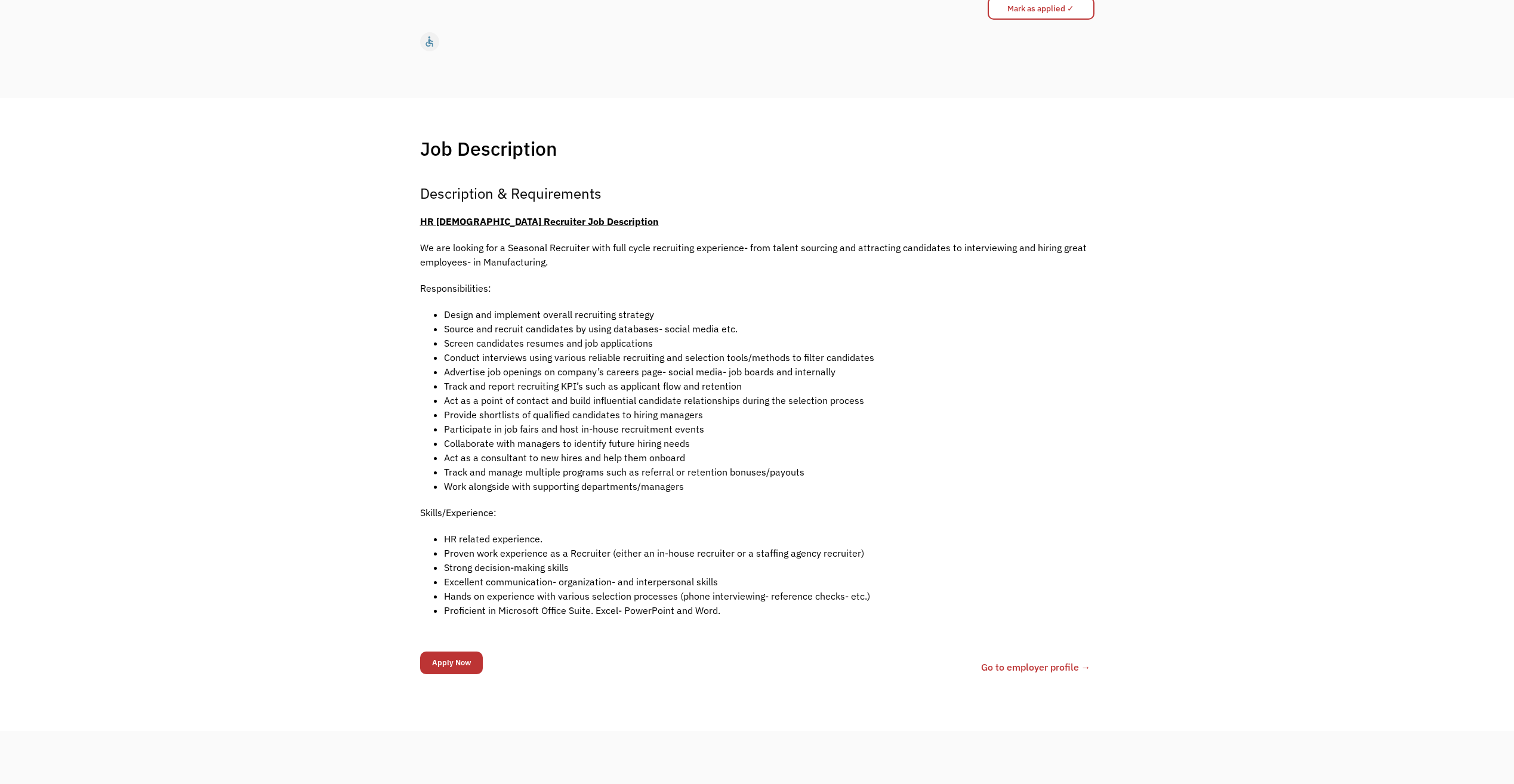
scroll to position [239, 0]
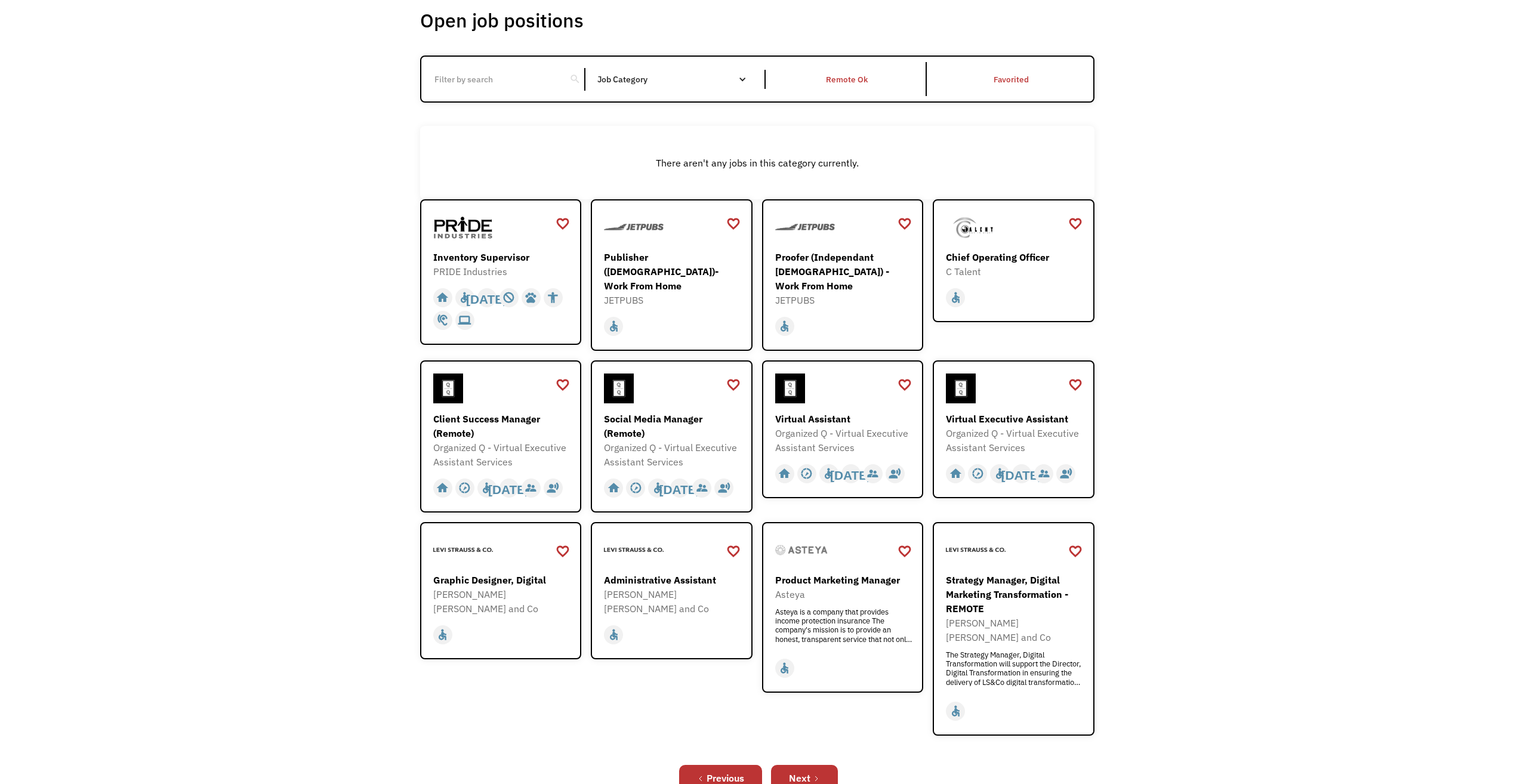
scroll to position [119, 0]
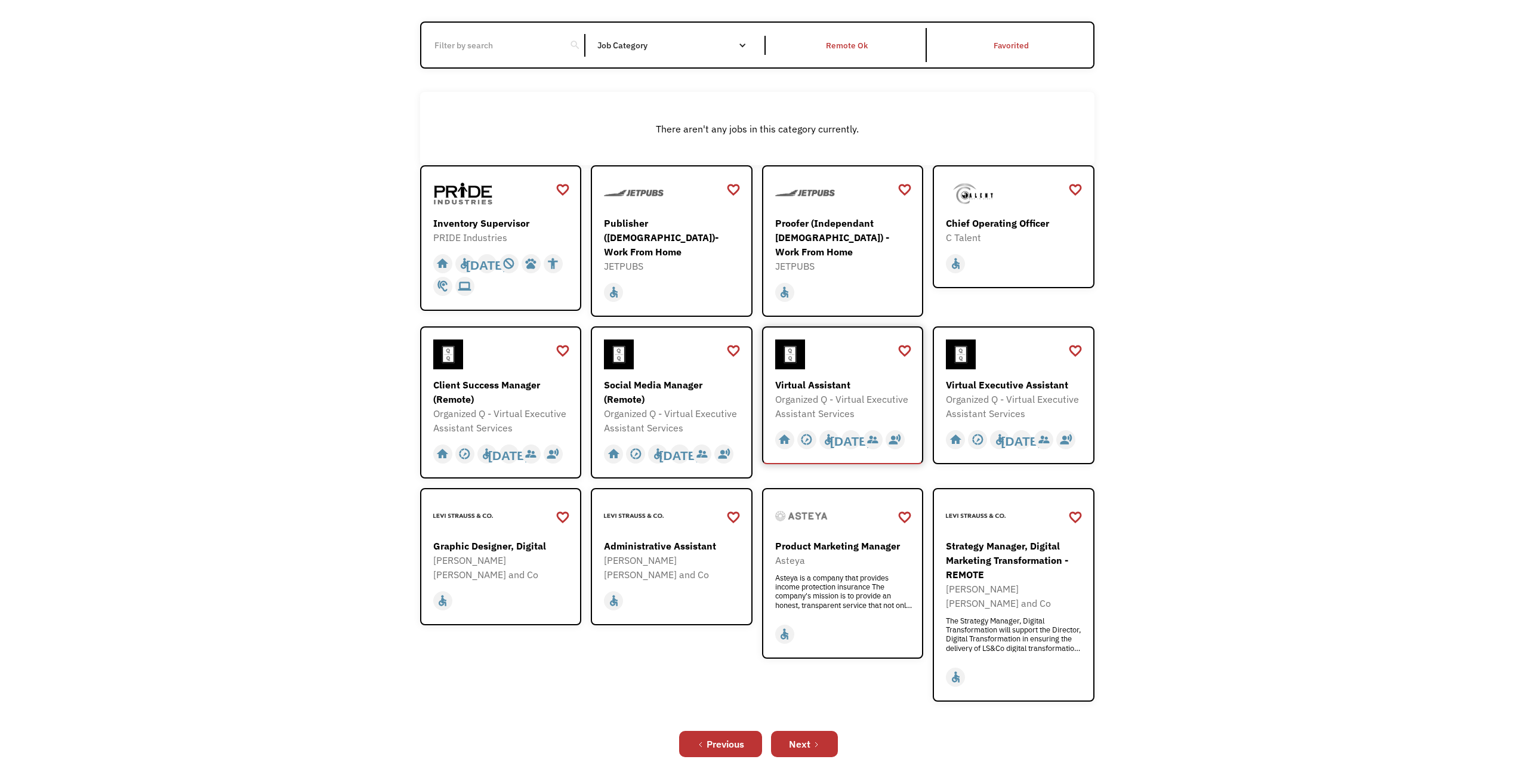
click at [848, 369] on div "Virtual Assistant Organized Q - Virtual Executive Assistant Services https://fo…" at bounding box center [844, 380] width 138 height 81
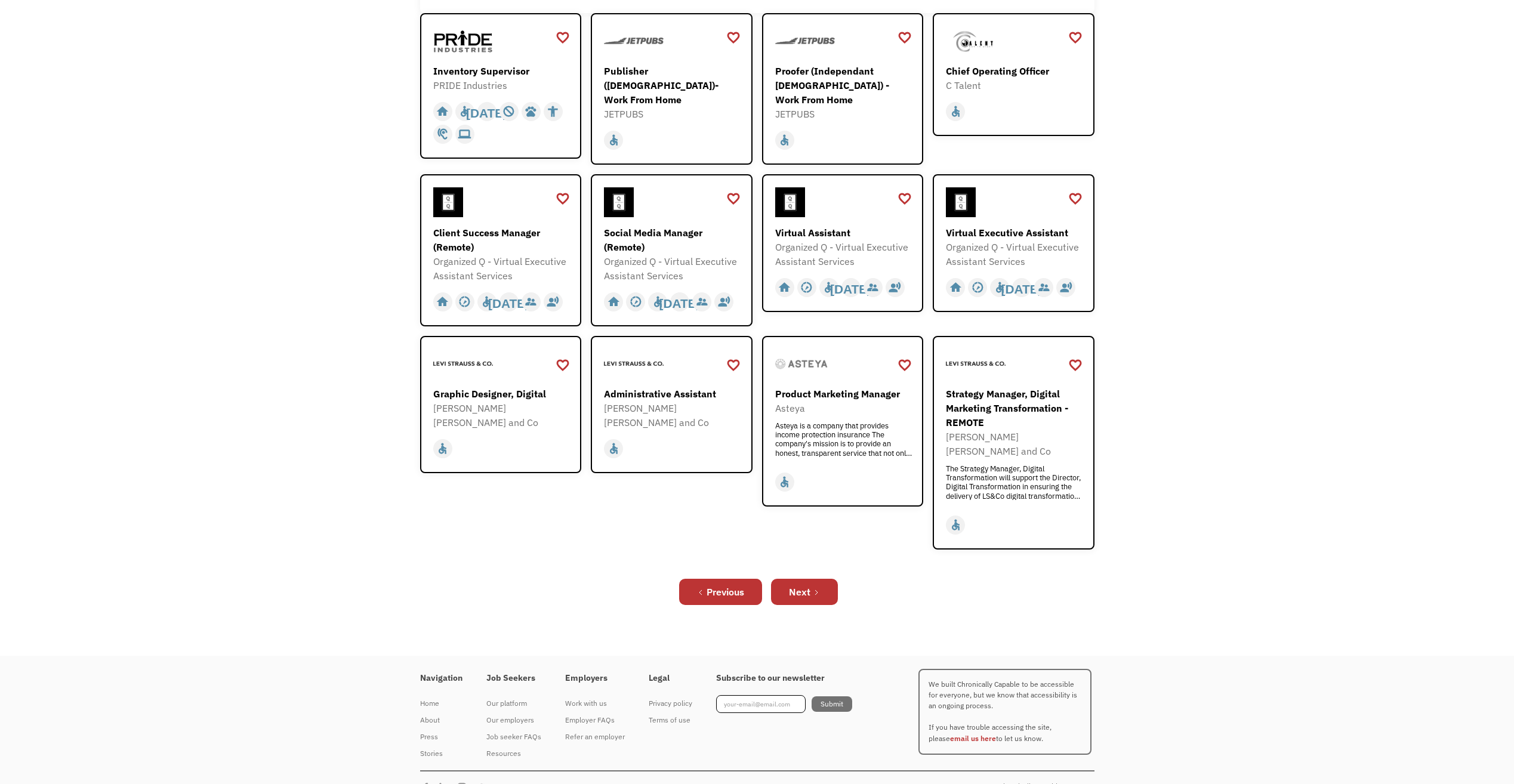
scroll to position [272, 0]
click at [815, 578] on link "Next" at bounding box center [805, 591] width 67 height 26
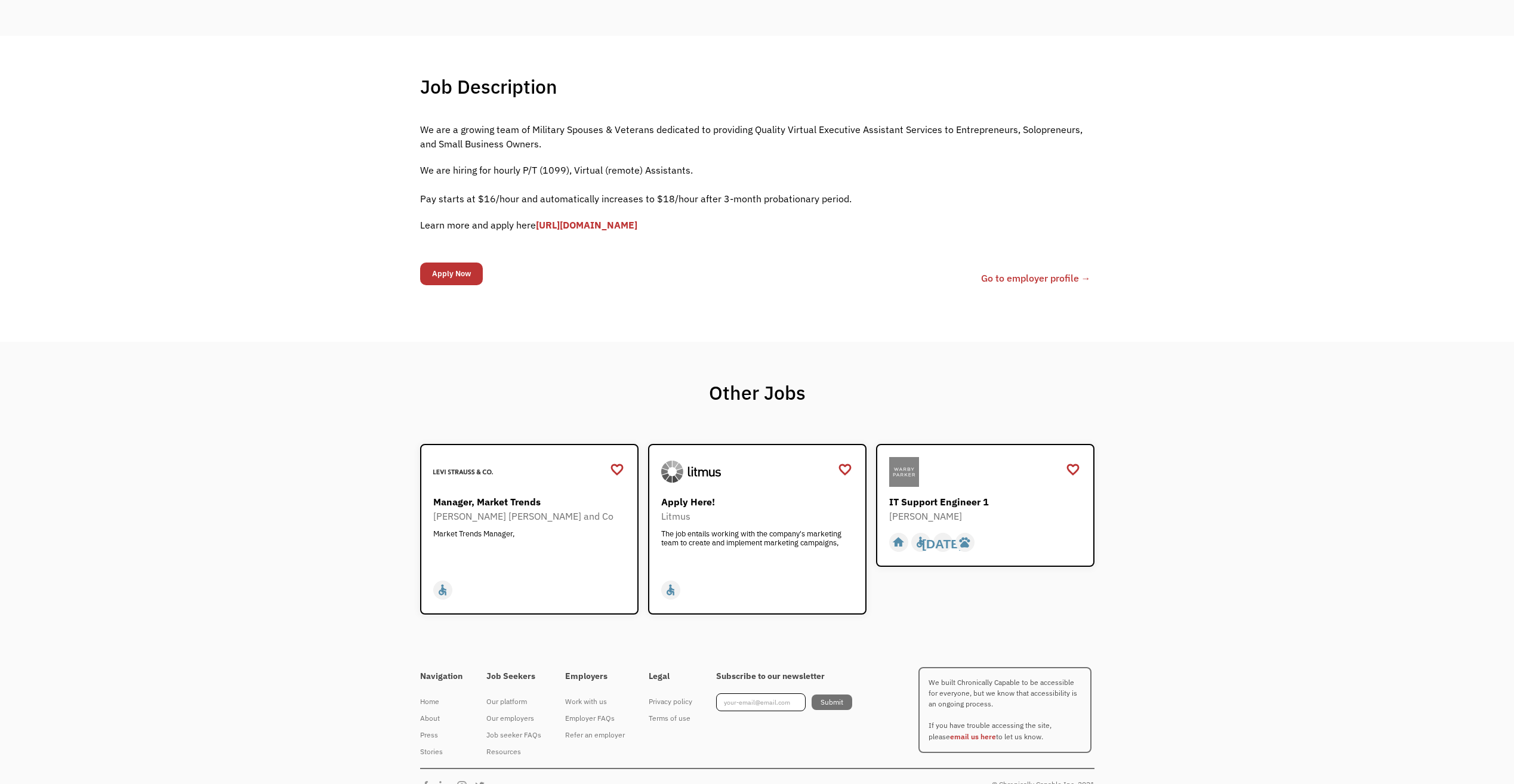
scroll to position [262, 0]
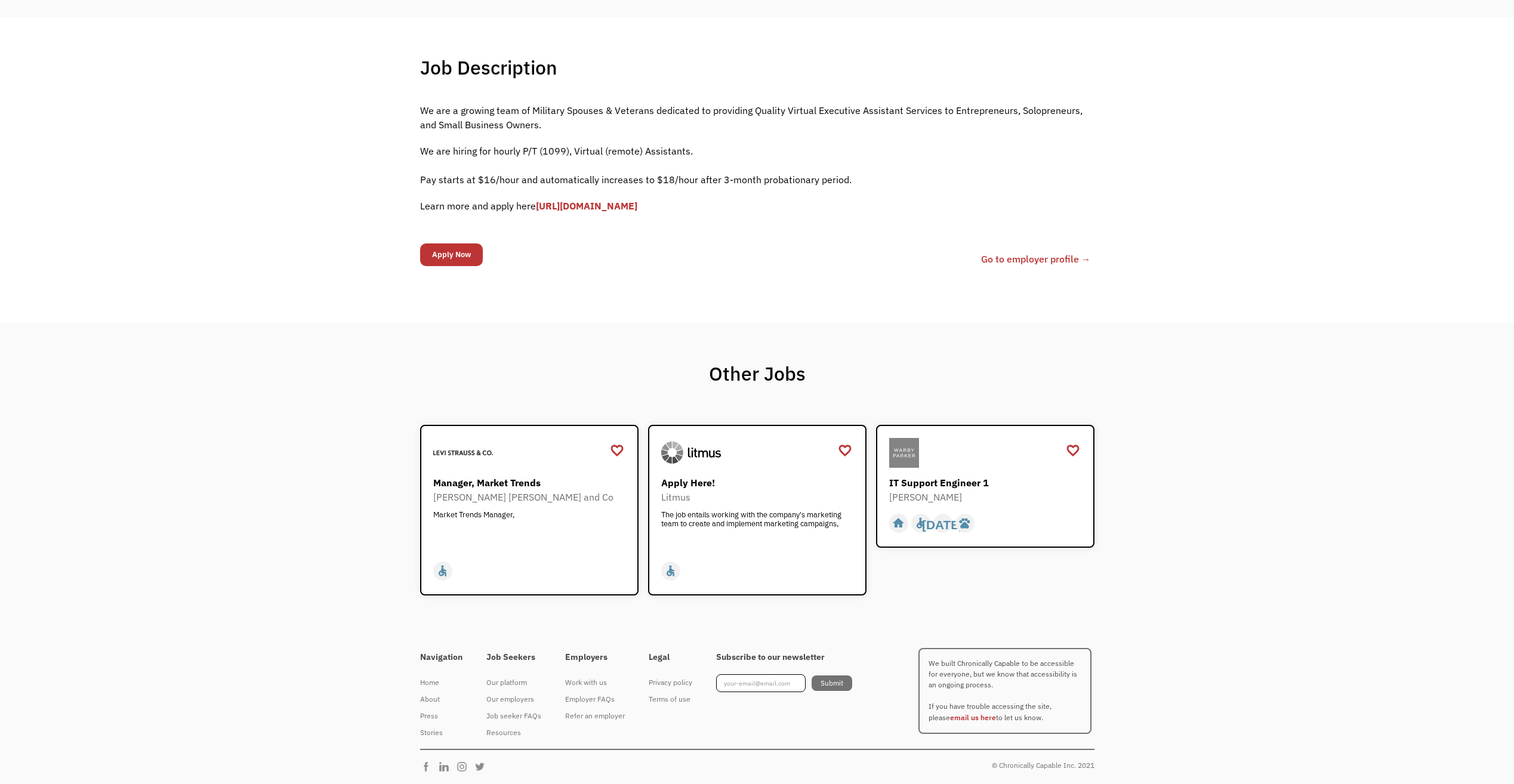
click at [526, 153] on p "We are hiring for hourly P/T (1099), Virtual (remote) Assistants. ‍ Pay starts …" at bounding box center [757, 165] width 674 height 43
click at [638, 211] on link "[URL][DOMAIN_NAME]" at bounding box center [587, 205] width 101 height 12
click at [1015, 261] on link "Go to employer profile →" at bounding box center [1036, 259] width 110 height 14
click at [920, 461] on div at bounding box center [987, 453] width 195 height 30
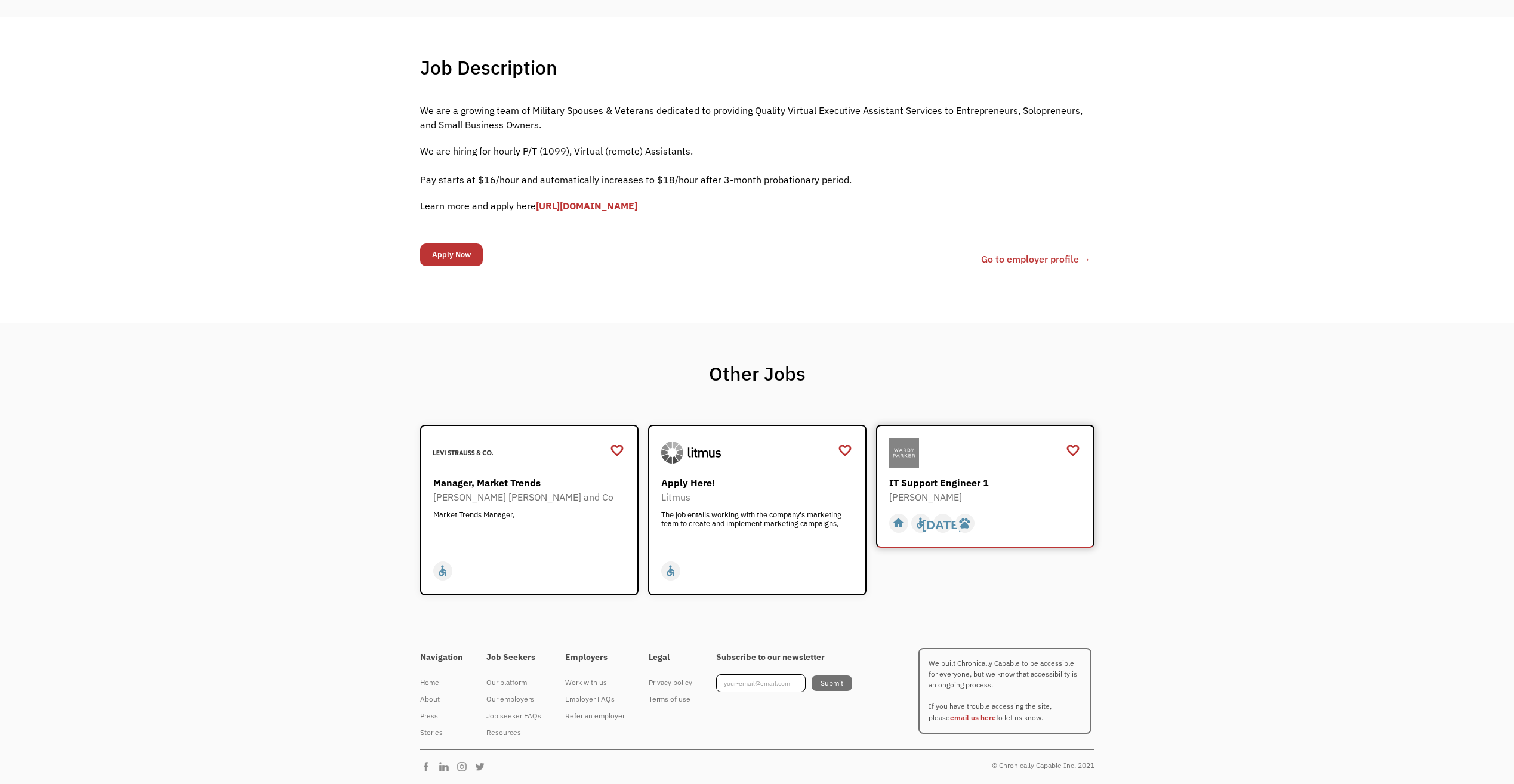
click at [939, 475] on div "IT Support Engineer 1 Warby Parker https://boards.greenhouse.io/warbyparker/job…" at bounding box center [987, 471] width 195 height 66
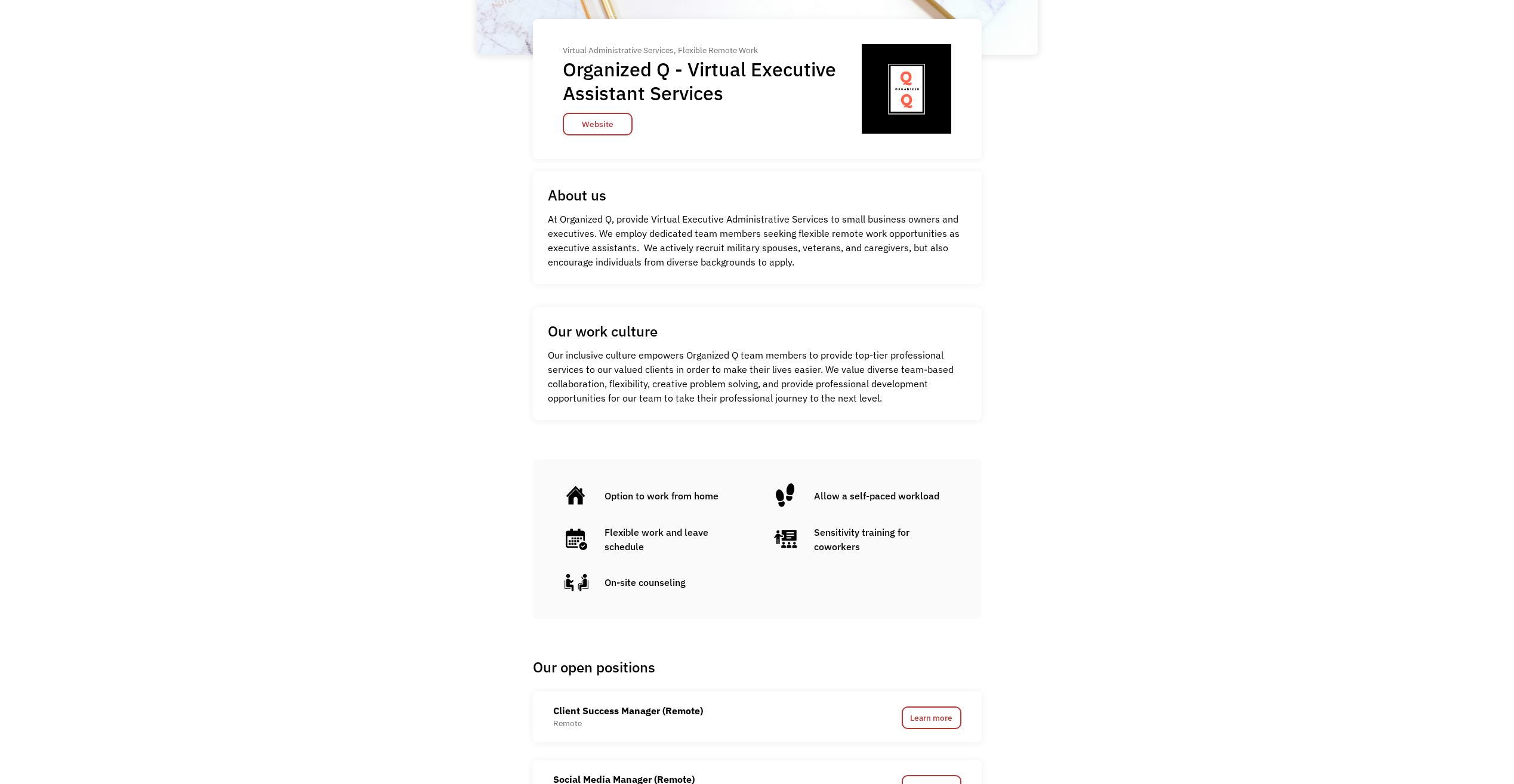
scroll to position [299, 0]
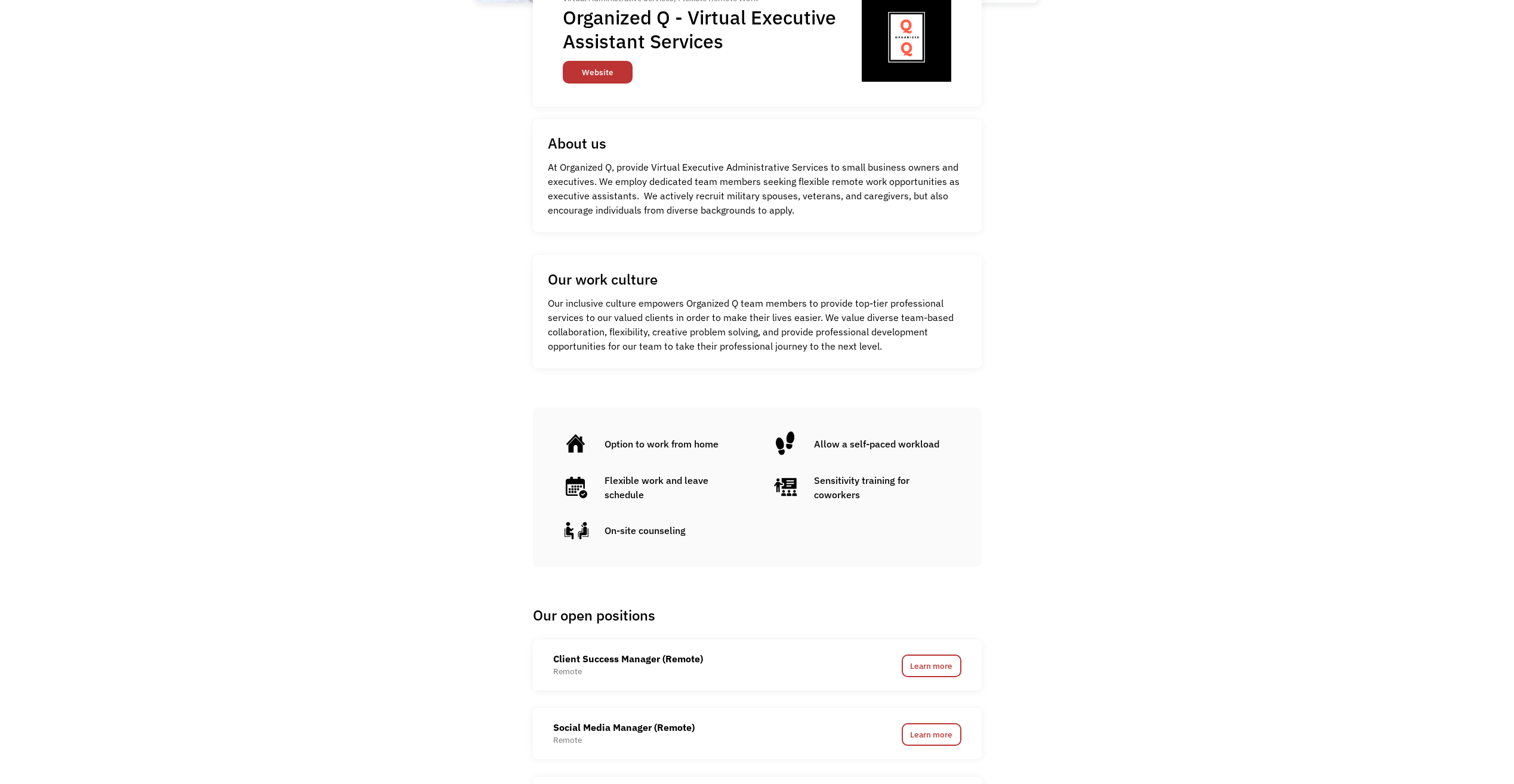
click at [605, 74] on link "Website" at bounding box center [598, 72] width 70 height 23
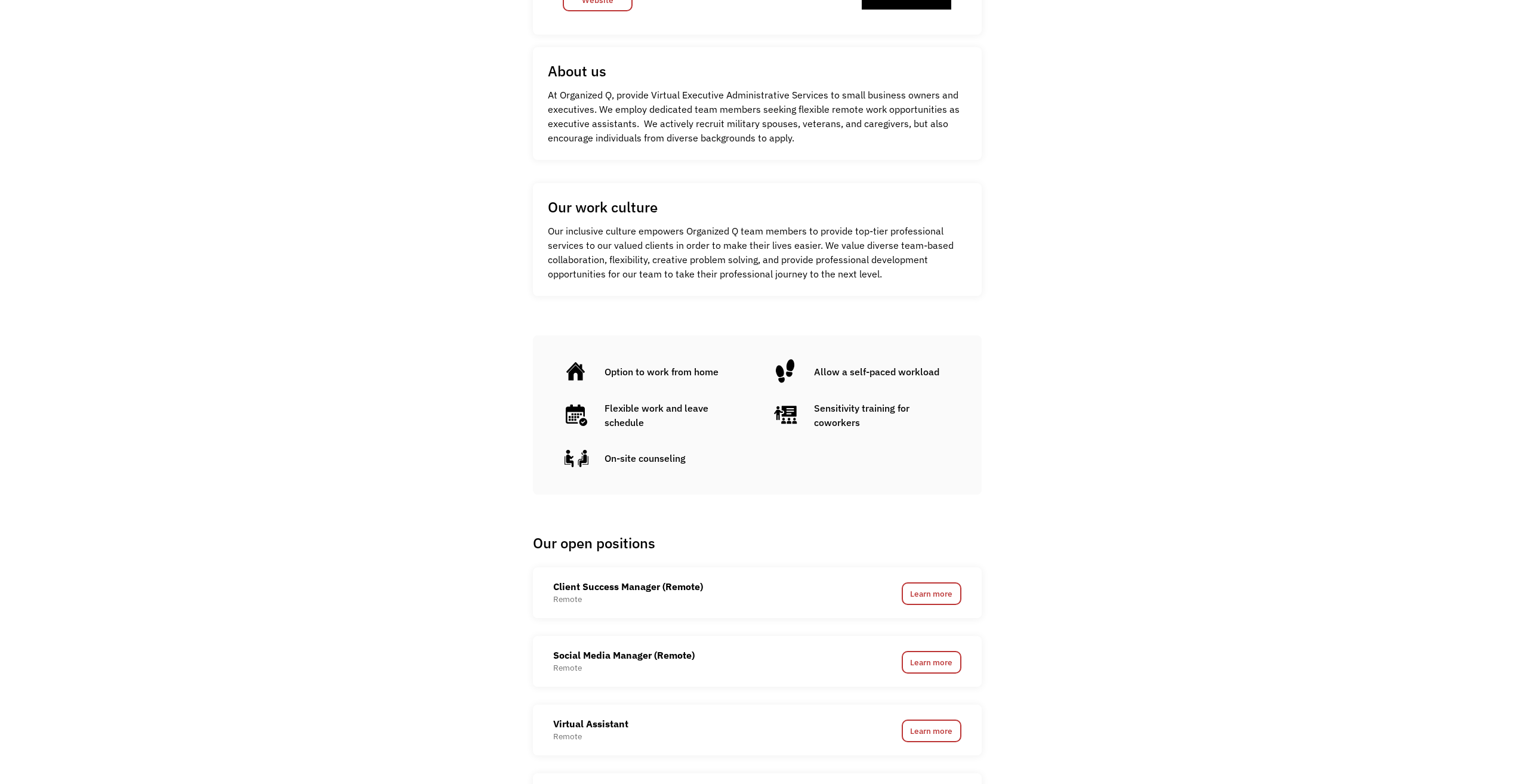
scroll to position [537, 0]
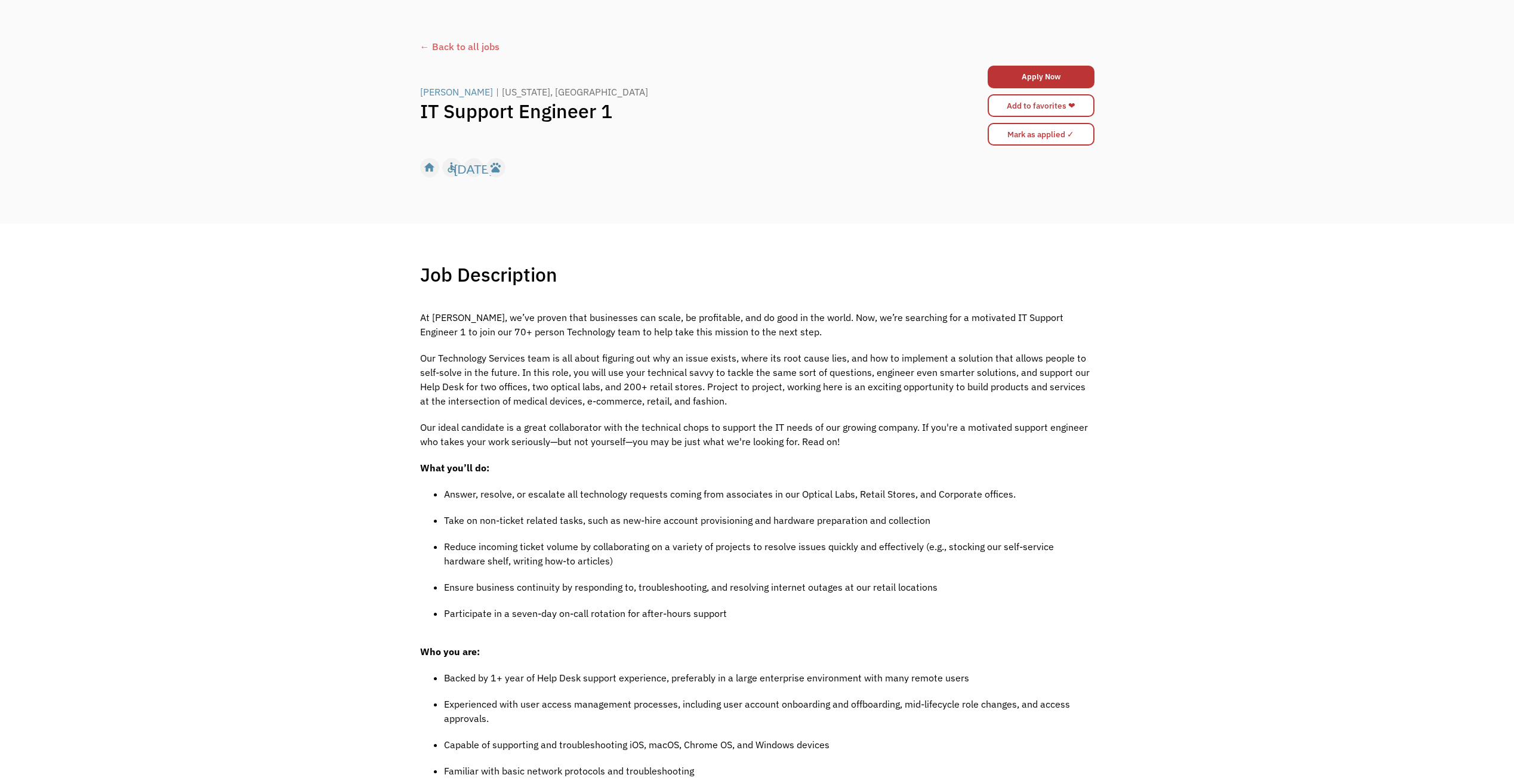
scroll to position [239, 0]
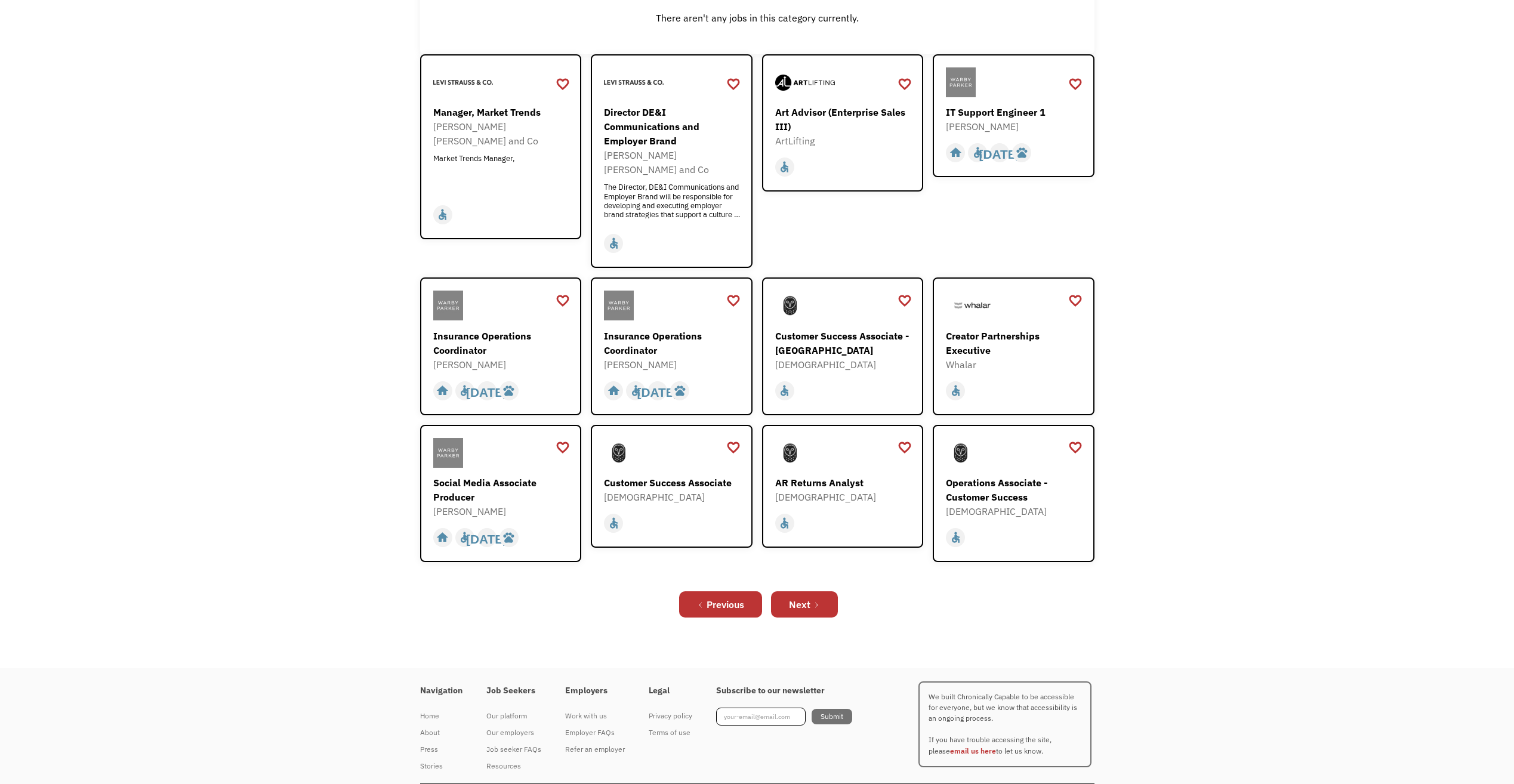
scroll to position [249, 0]
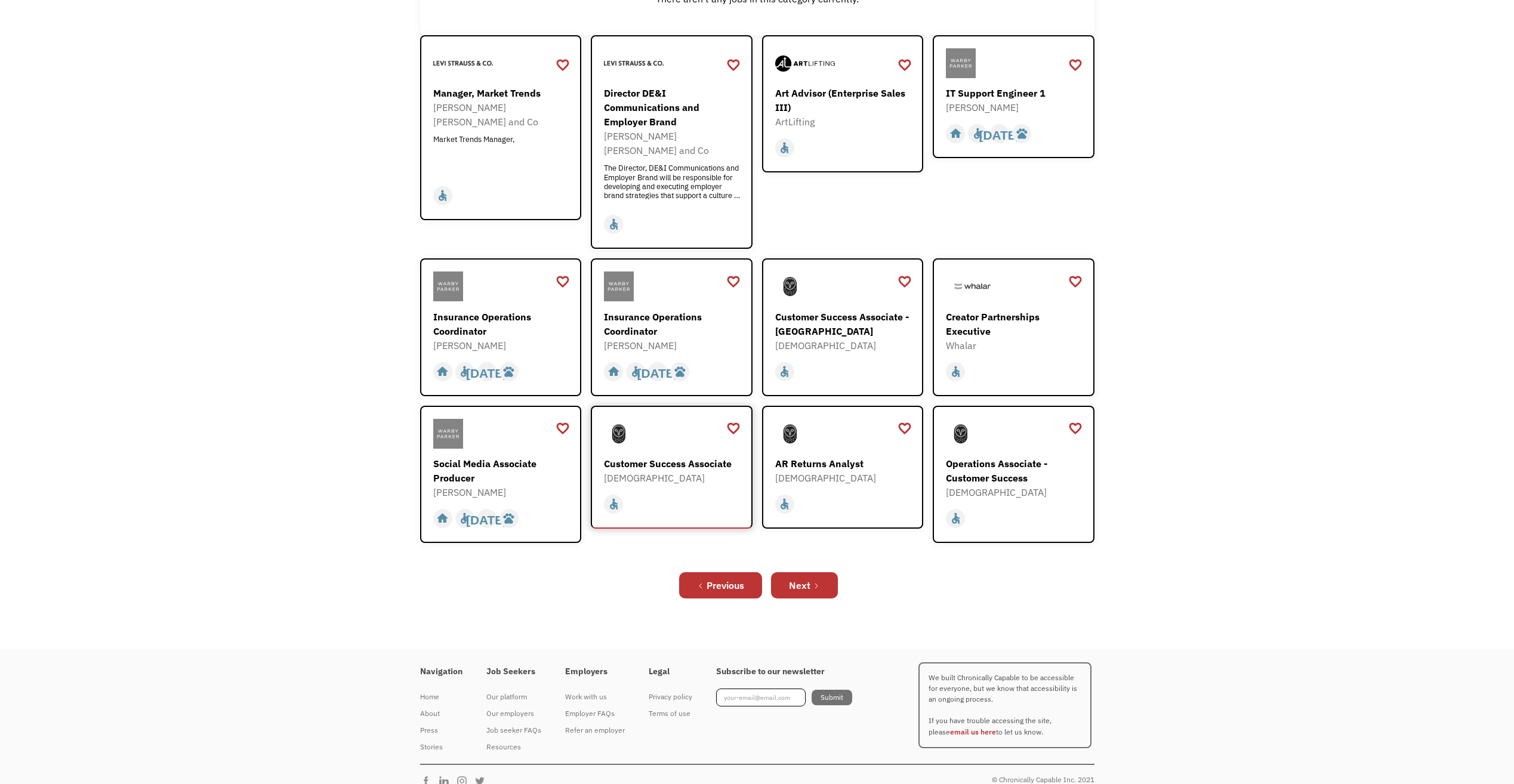
click at [666, 457] on div "Customer Success Associate" at bounding box center [673, 464] width 138 height 14
click at [790, 578] on div "Next" at bounding box center [799, 585] width 21 height 14
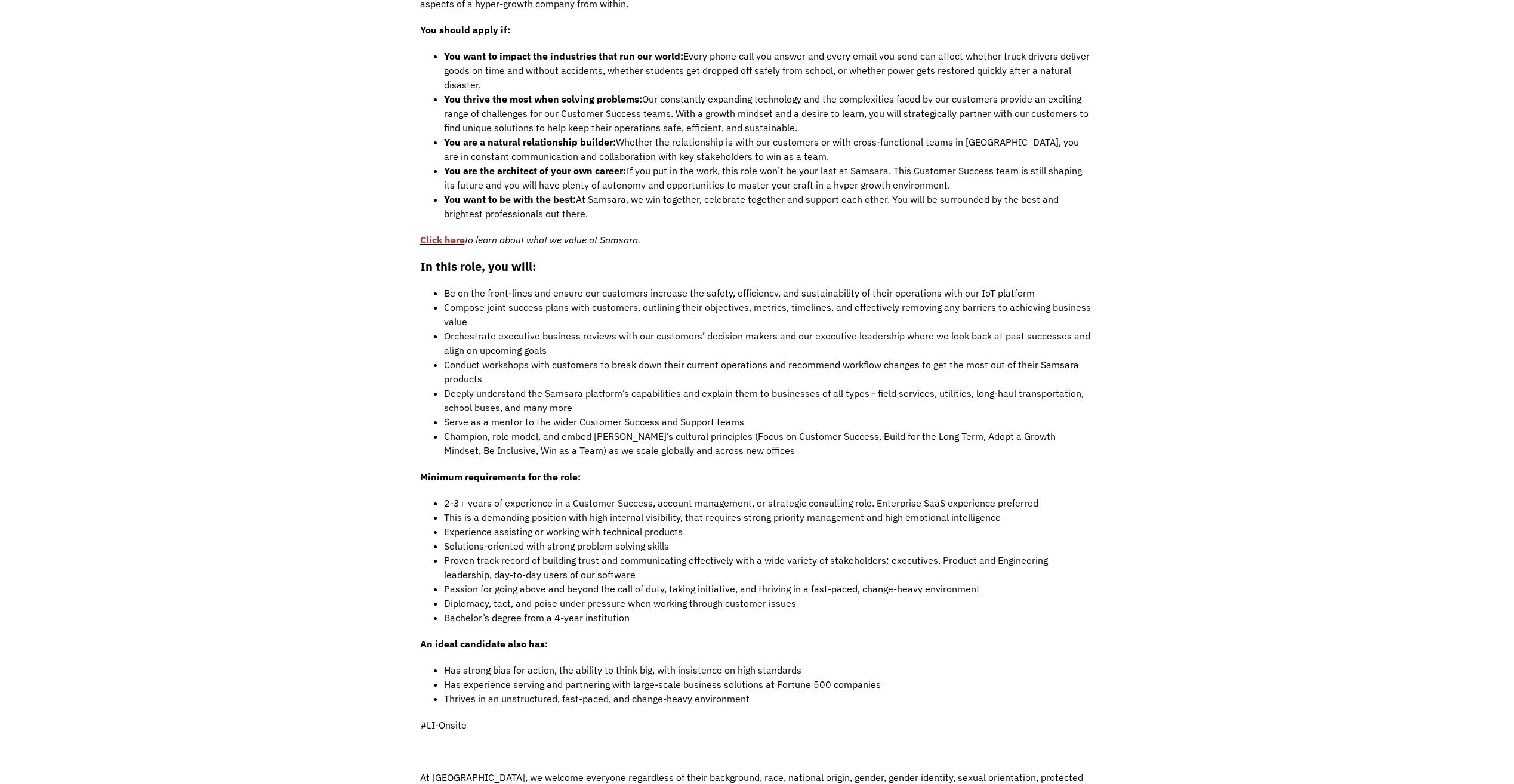
scroll to position [835, 0]
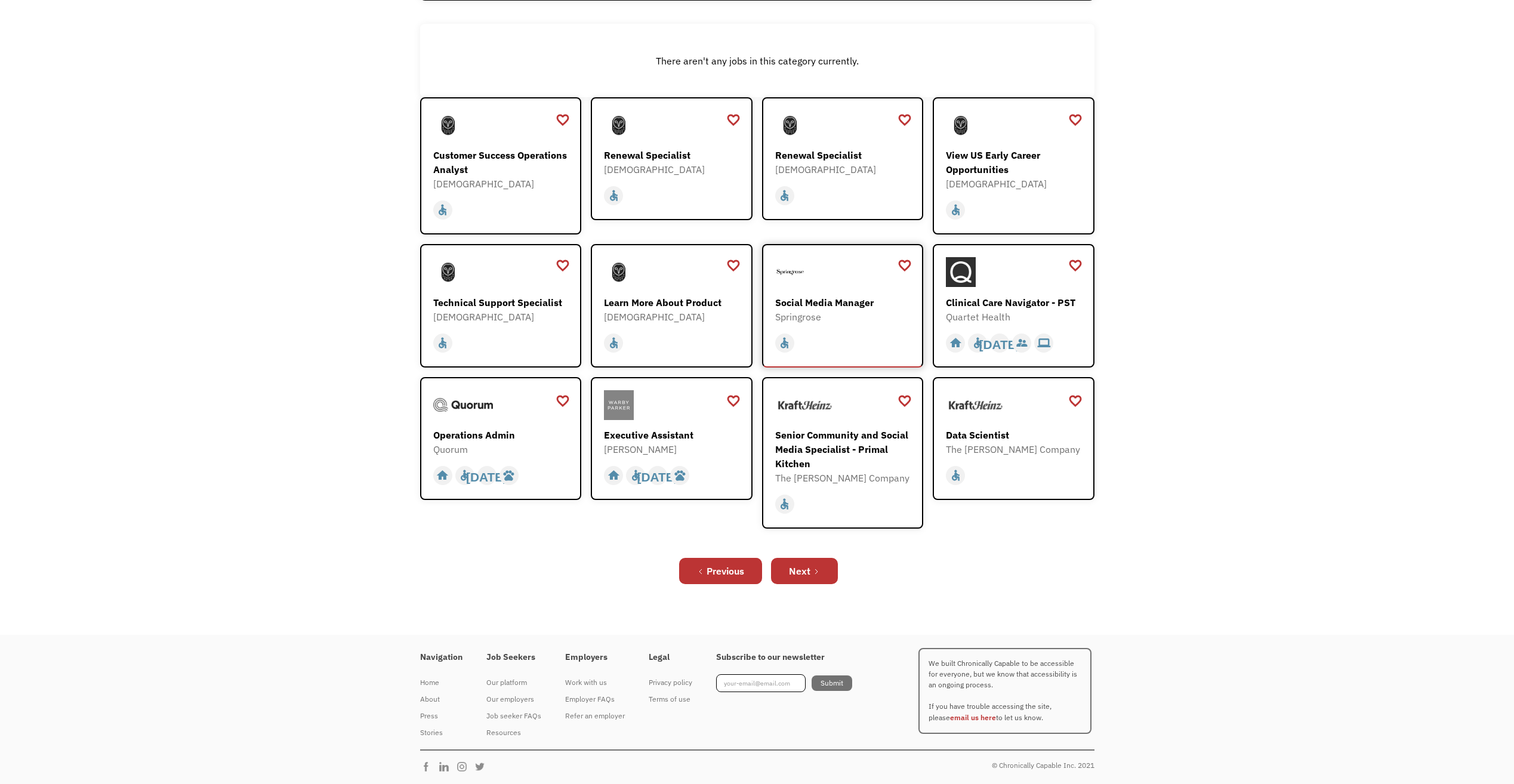
scroll to position [188, 0]
click at [801, 568] on div "Next" at bounding box center [799, 571] width 21 height 14
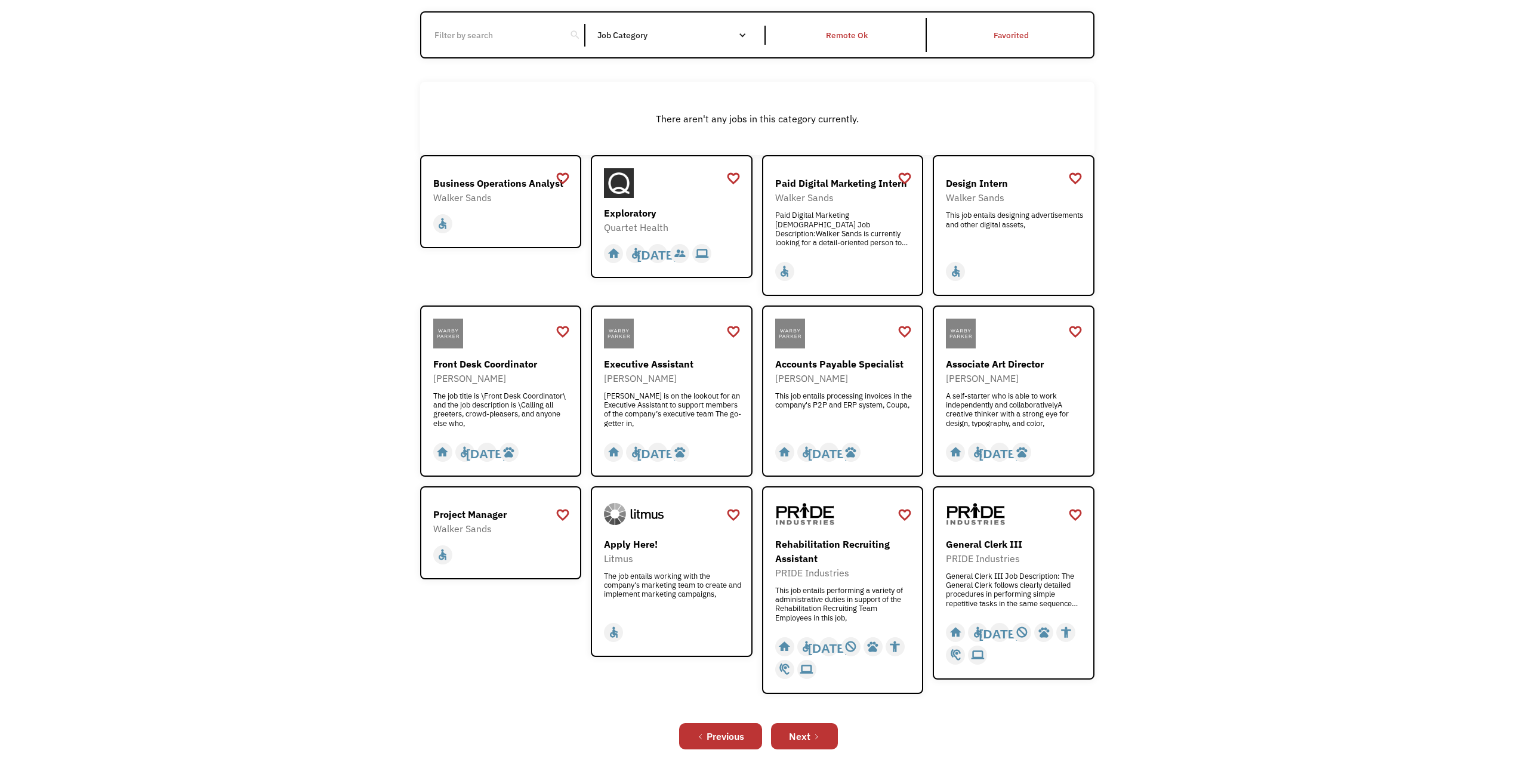
scroll to position [179, 0]
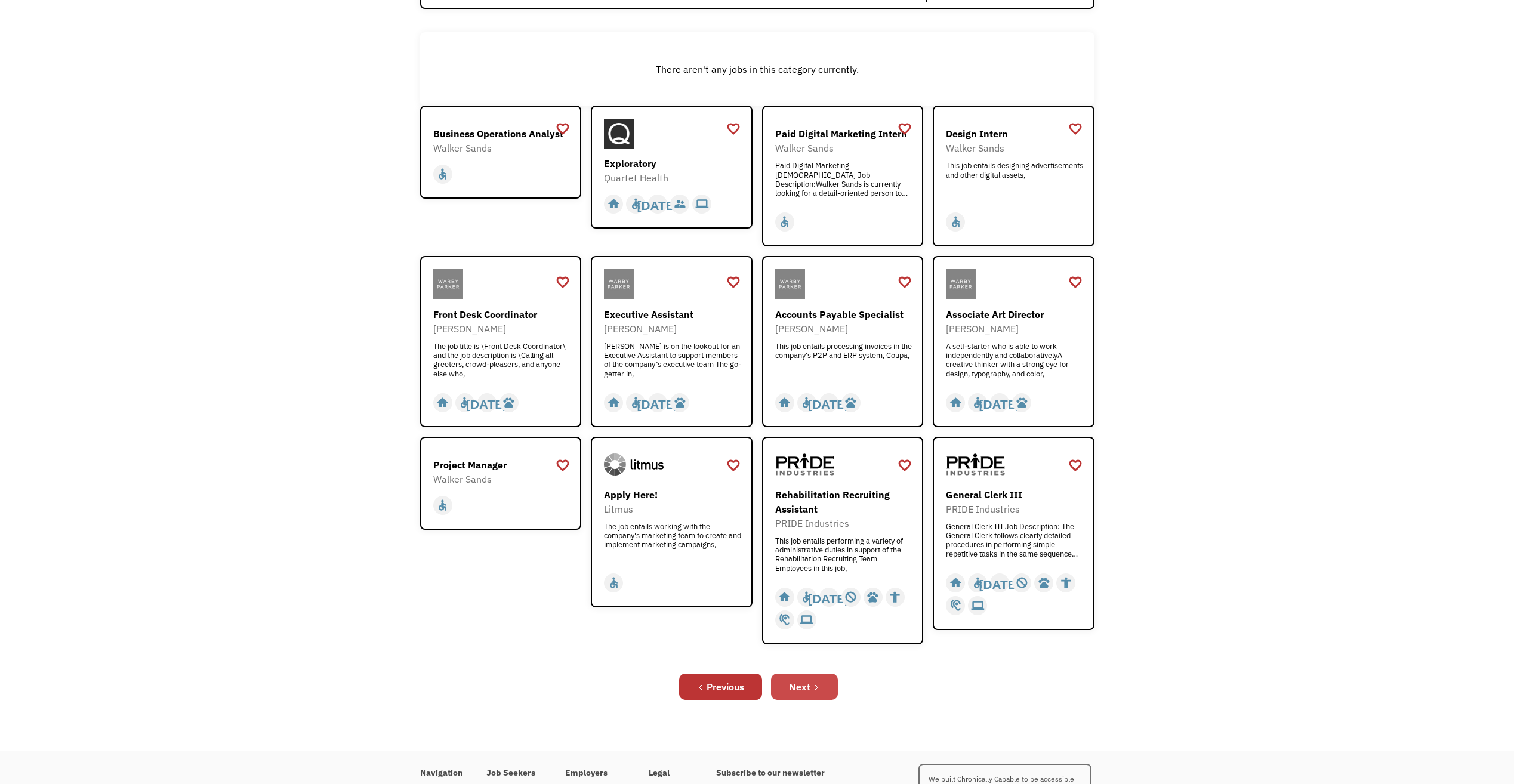
click at [817, 685] on icon "Next Page" at bounding box center [816, 687] width 7 height 7
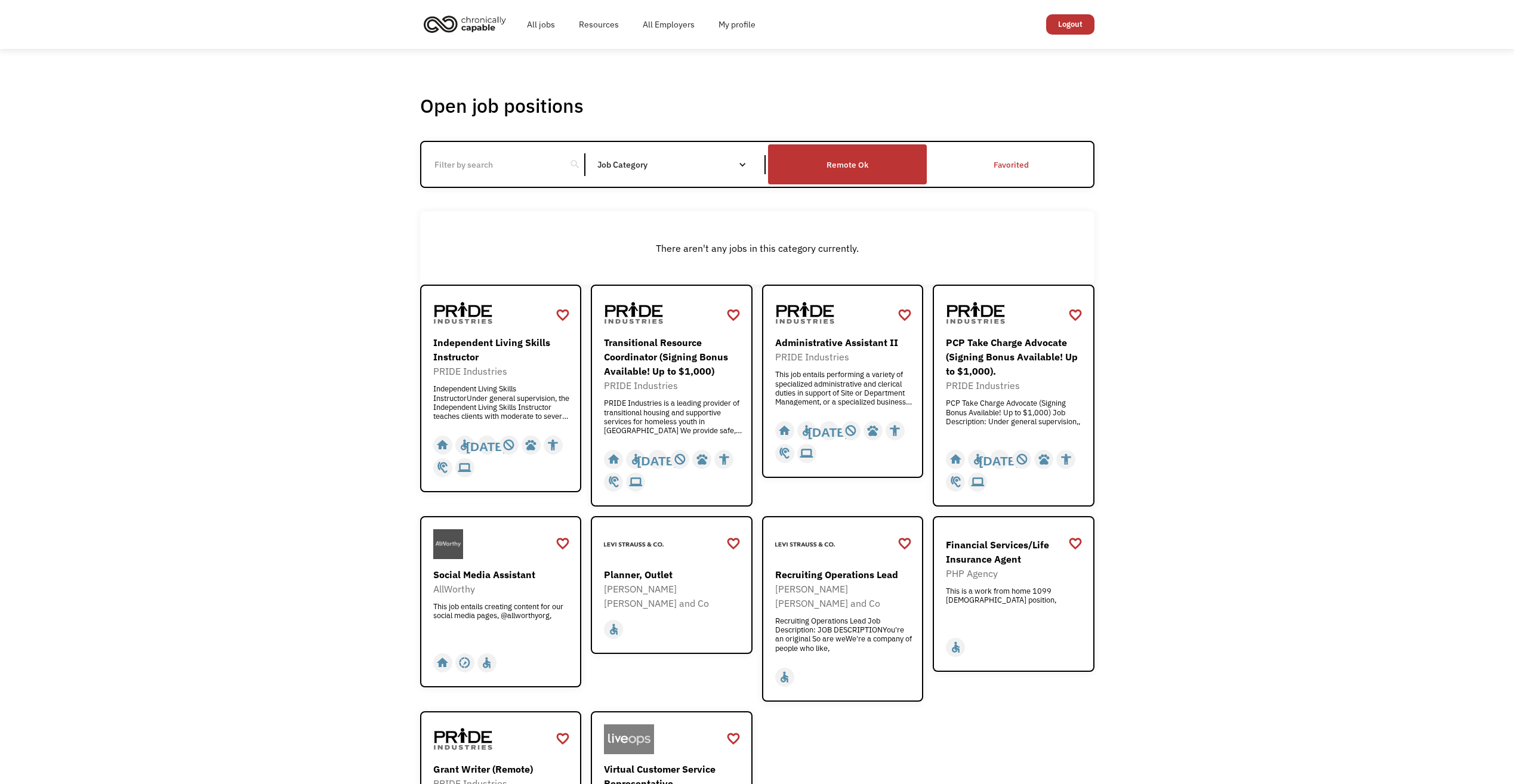
click at [837, 161] on div "Remote Ok" at bounding box center [847, 164] width 42 height 14
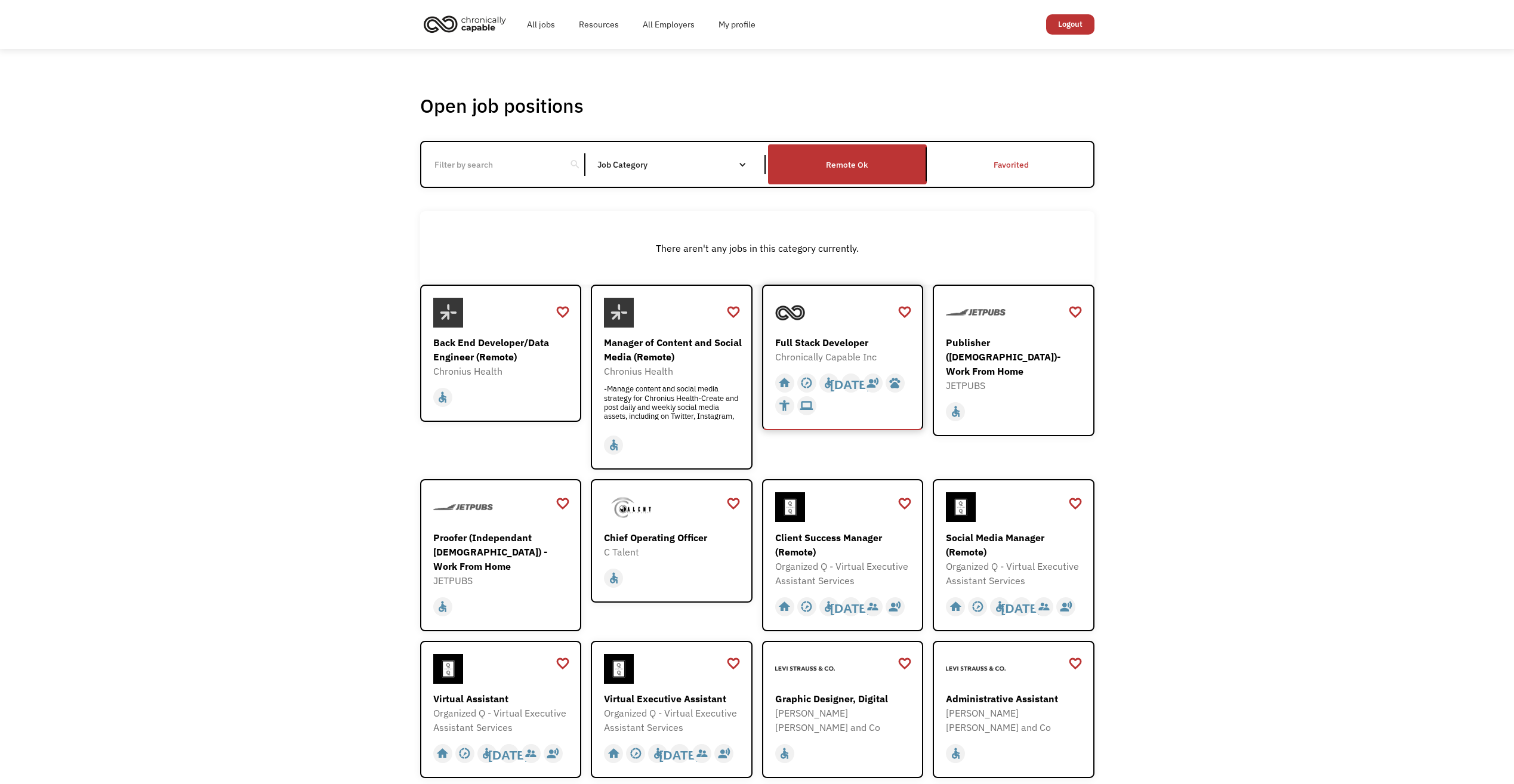
click at [810, 324] on div at bounding box center [844, 313] width 138 height 30
click at [525, 170] on input "Email Form" at bounding box center [494, 164] width 133 height 23
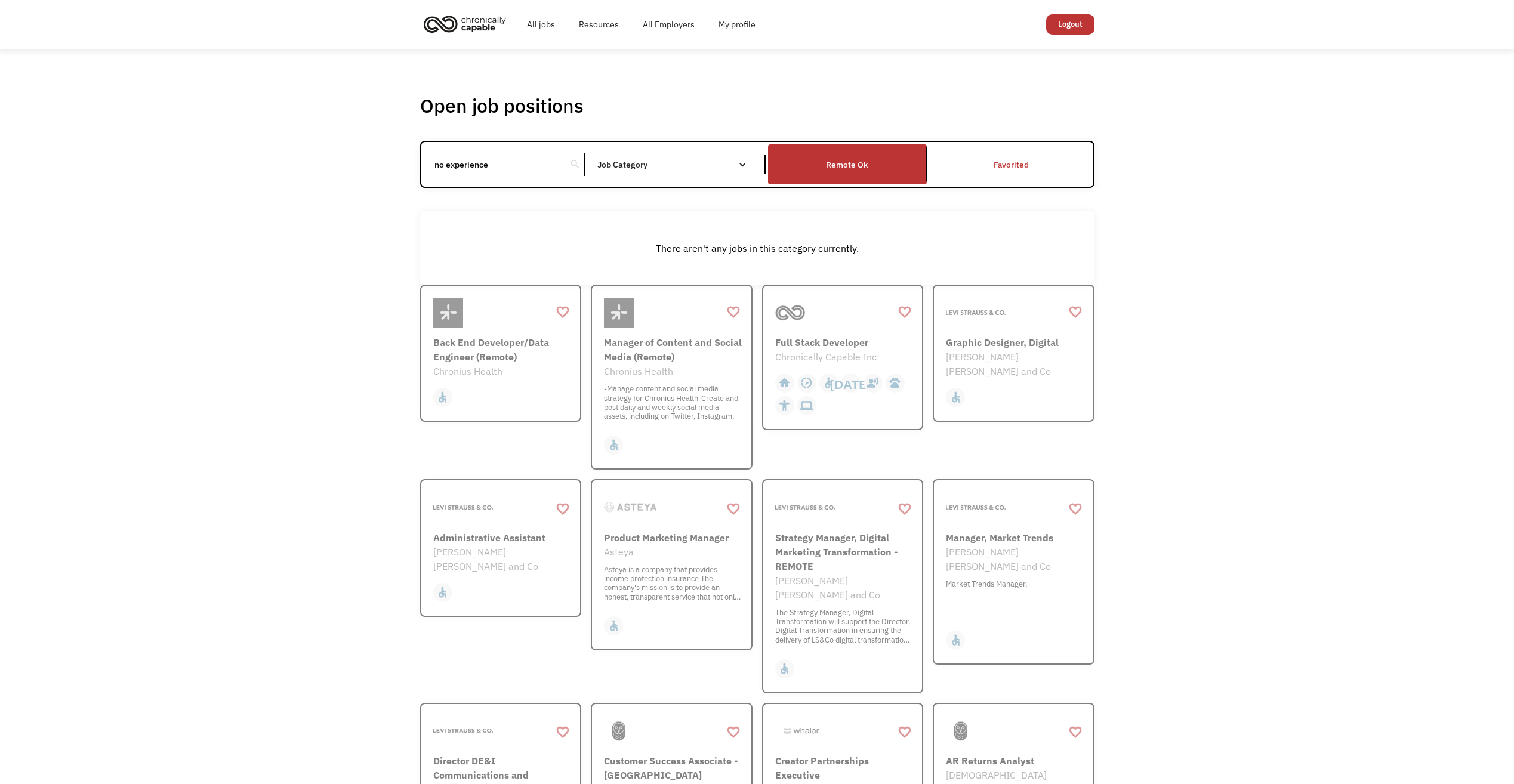
type input "no experience"
click input "Email Form" at bounding box center [0, 0] width 0 height 0
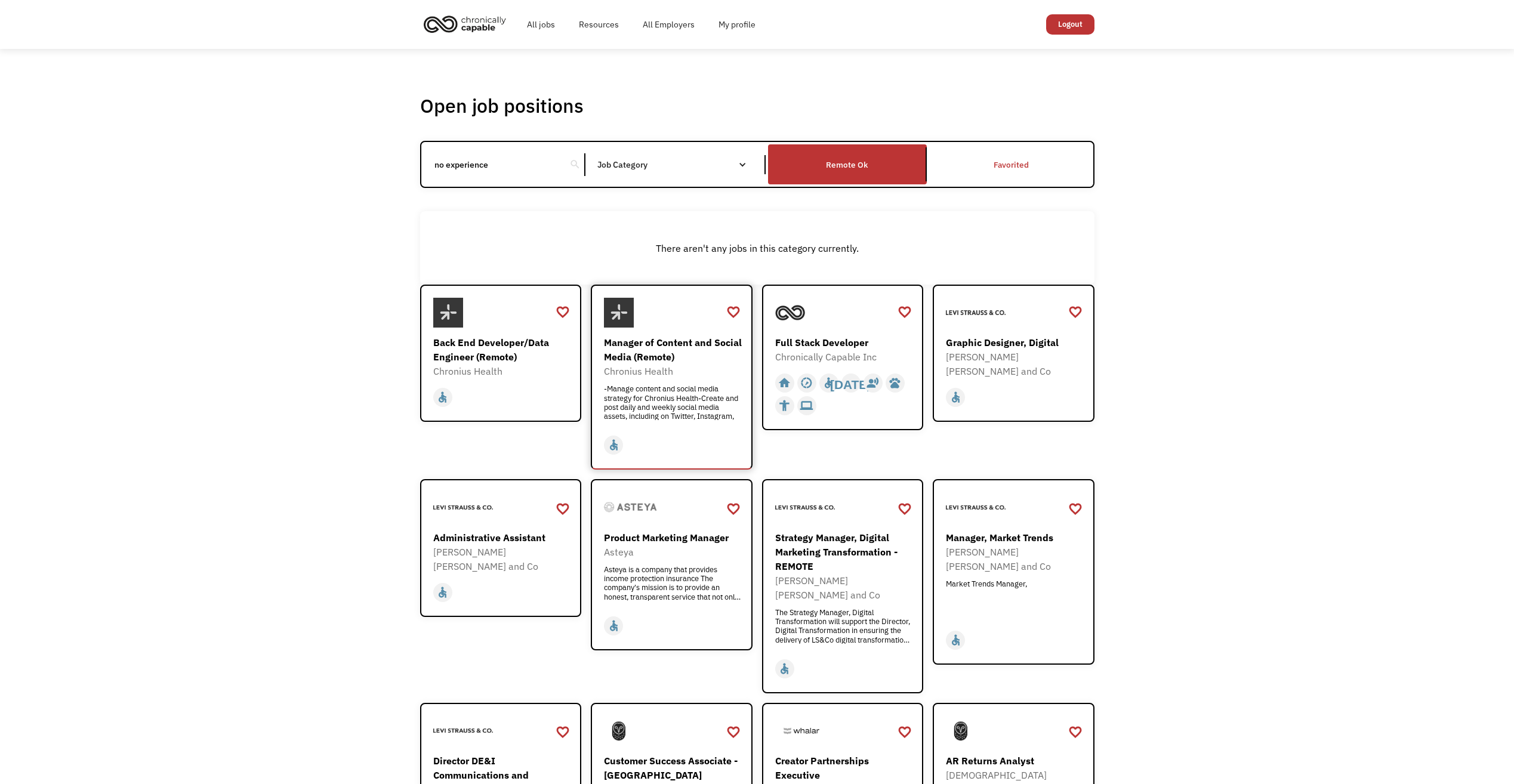
click at [682, 339] on div "Manager of Content and Social Media (Remote)" at bounding box center [673, 350] width 138 height 29
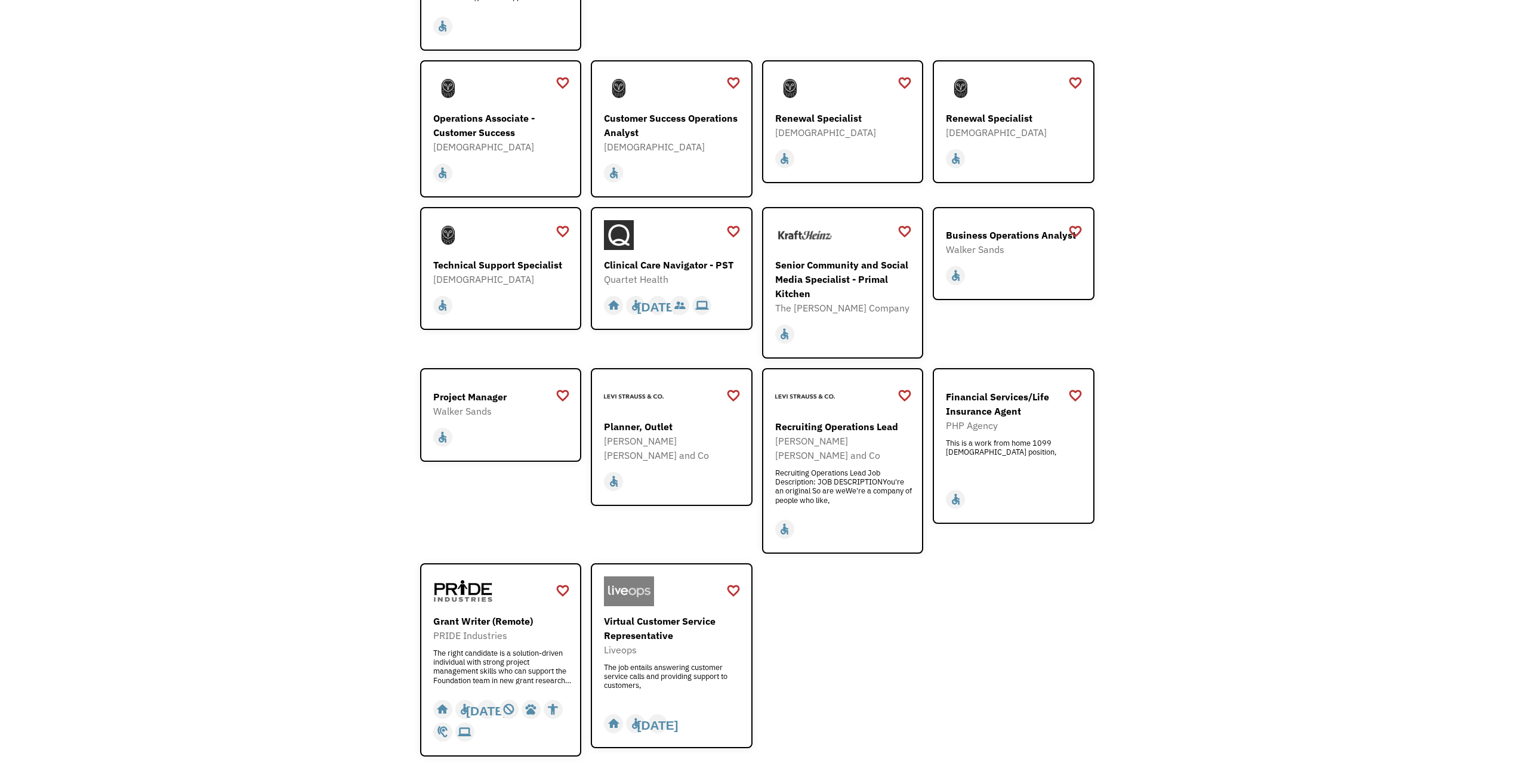
scroll to position [895, 0]
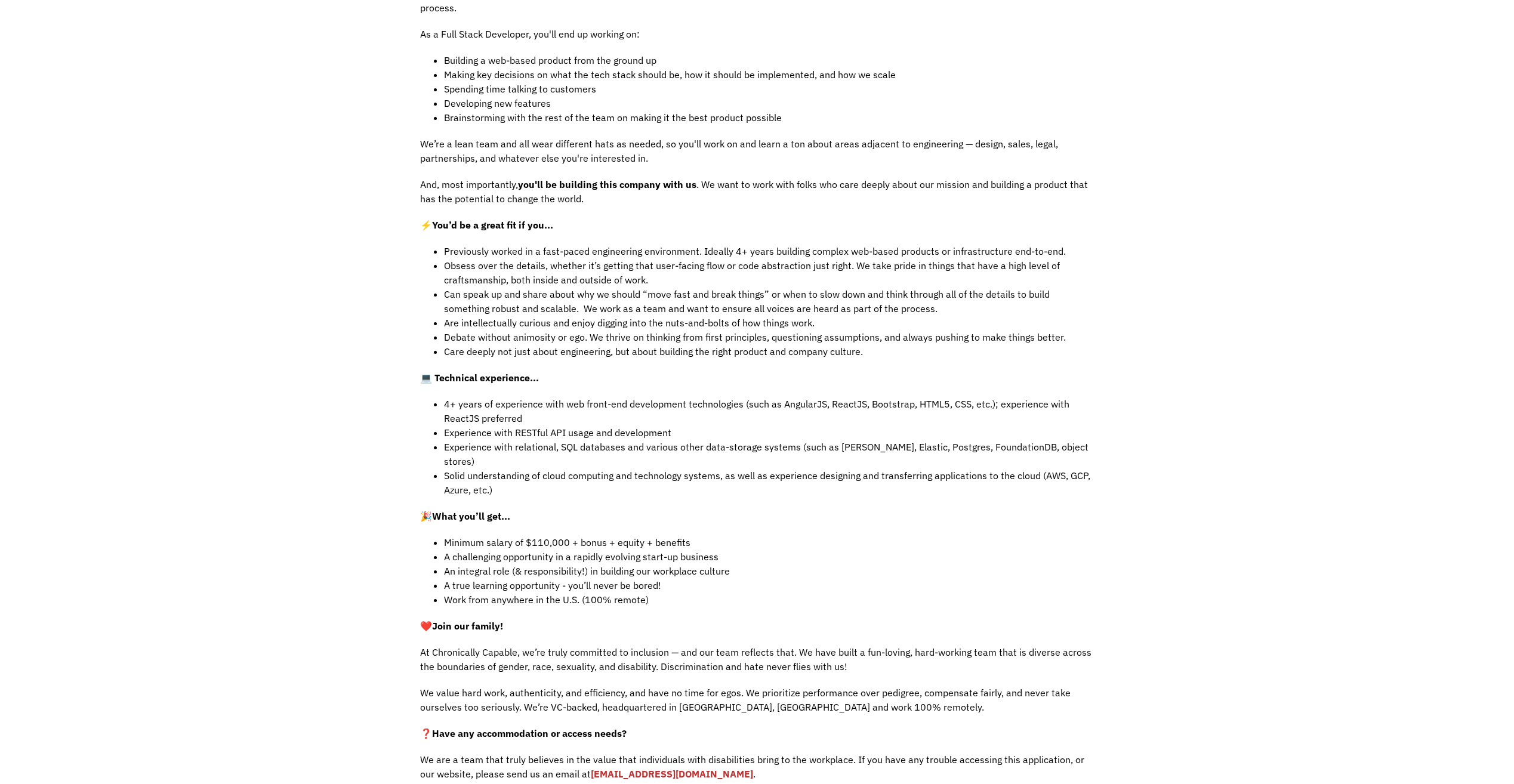
scroll to position [418, 0]
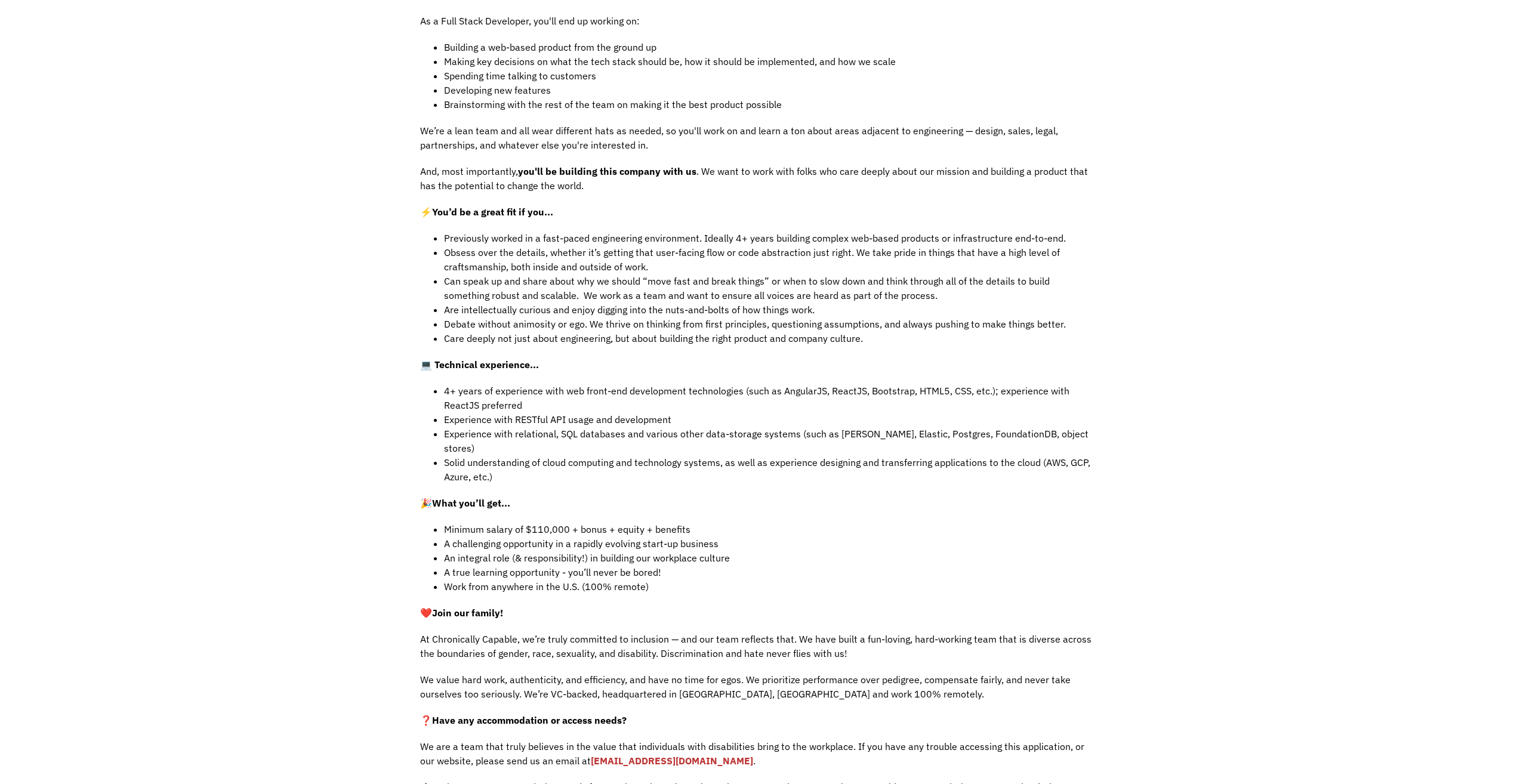
click at [470, 383] on li "4+ years of experience with web front-end development technologies (such as Ang…" at bounding box center [769, 398] width 651 height 29
click at [745, 455] on li "Solid understanding of cloud computing and technology systems, as well as exper…" at bounding box center [769, 470] width 651 height 29
click at [464, 427] on li "Experience with relational, SQL databases and various other data-storage system…" at bounding box center [769, 441] width 651 height 29
drag, startPoint x: 464, startPoint y: 424, endPoint x: 682, endPoint y: 441, distance: 218.7
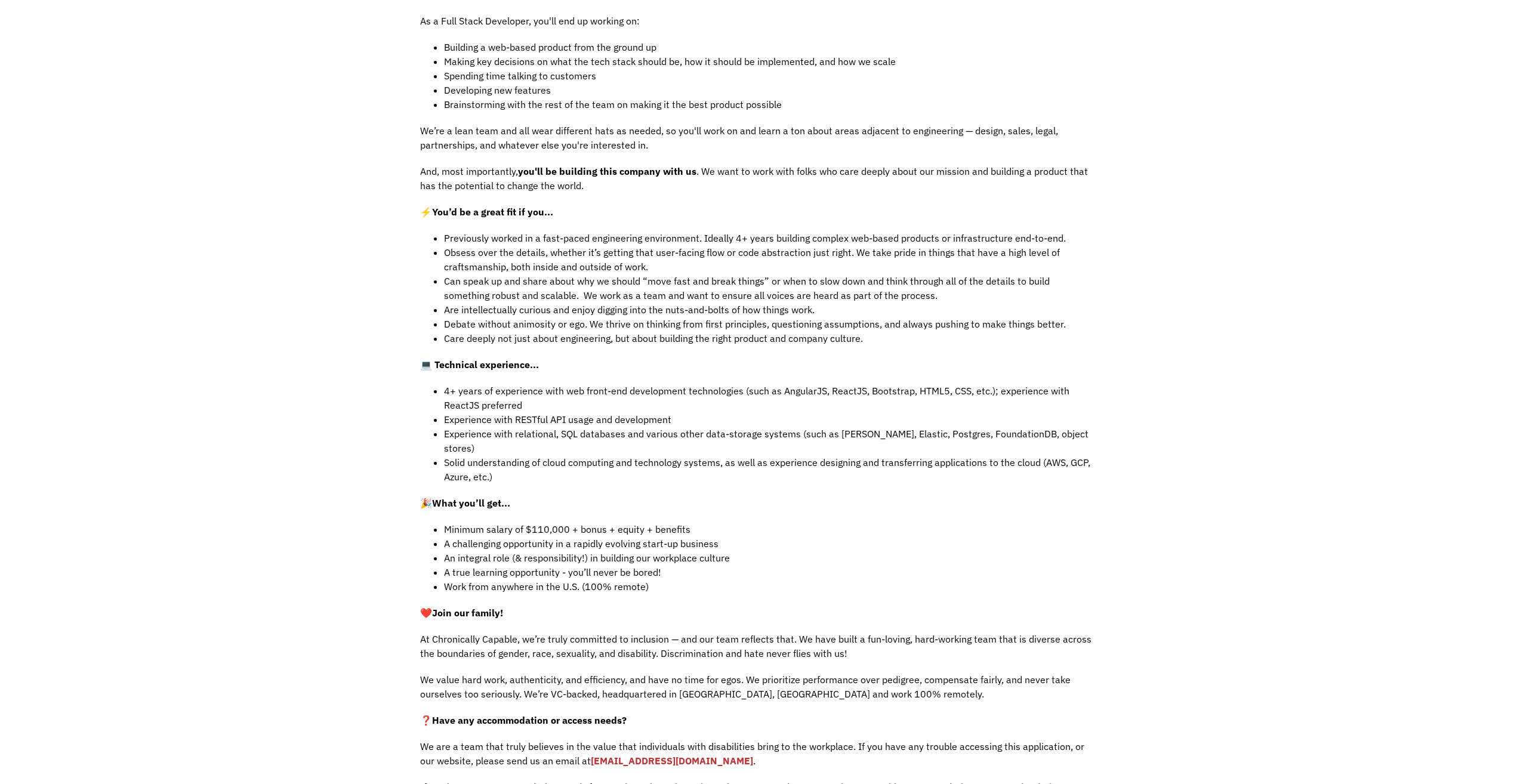
click at [687, 455] on li "Solid understanding of cloud computing and technology systems, as well as exper…" at bounding box center [769, 470] width 651 height 29
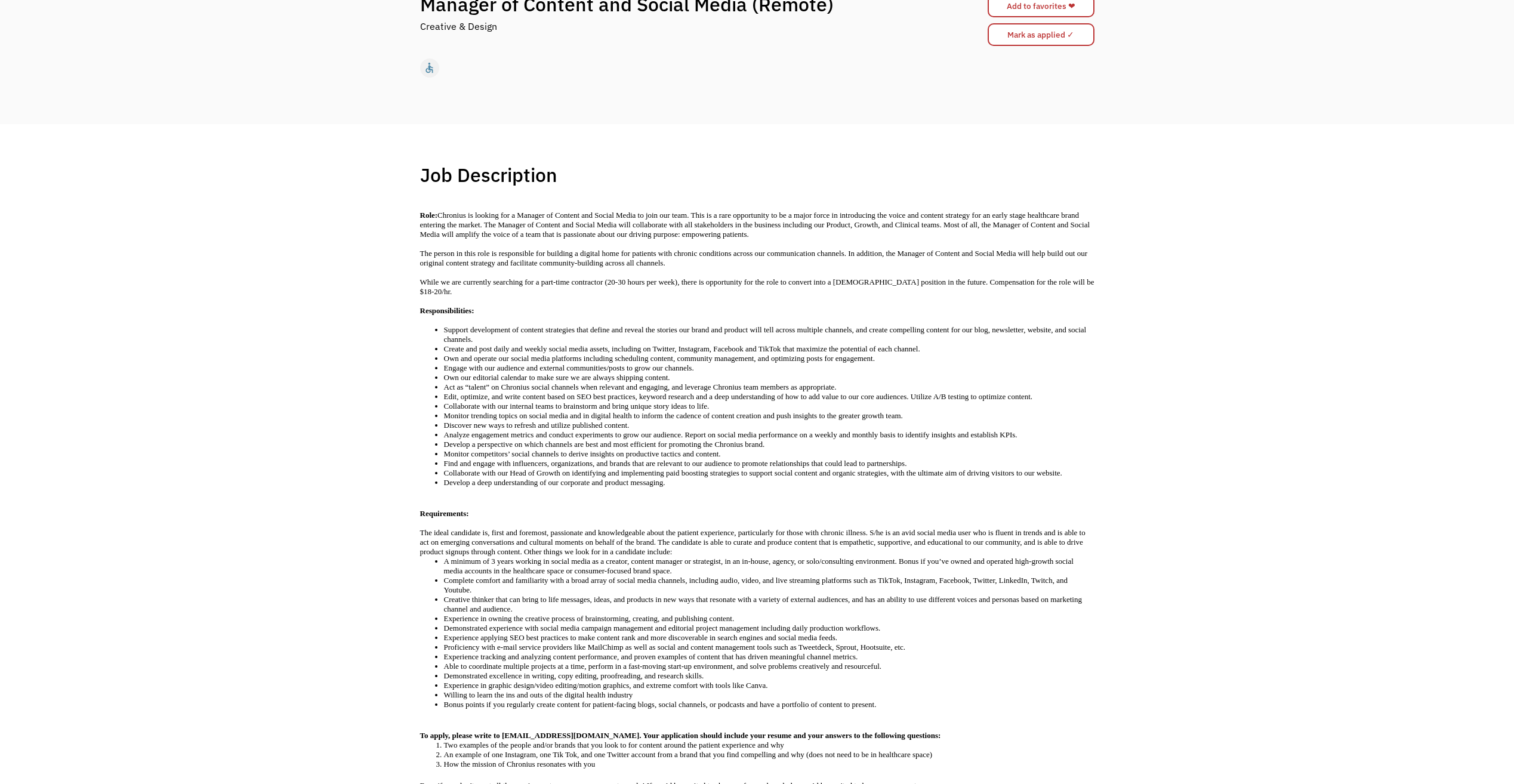
scroll to position [179, 0]
